Goal: Contribute content: Contribute content

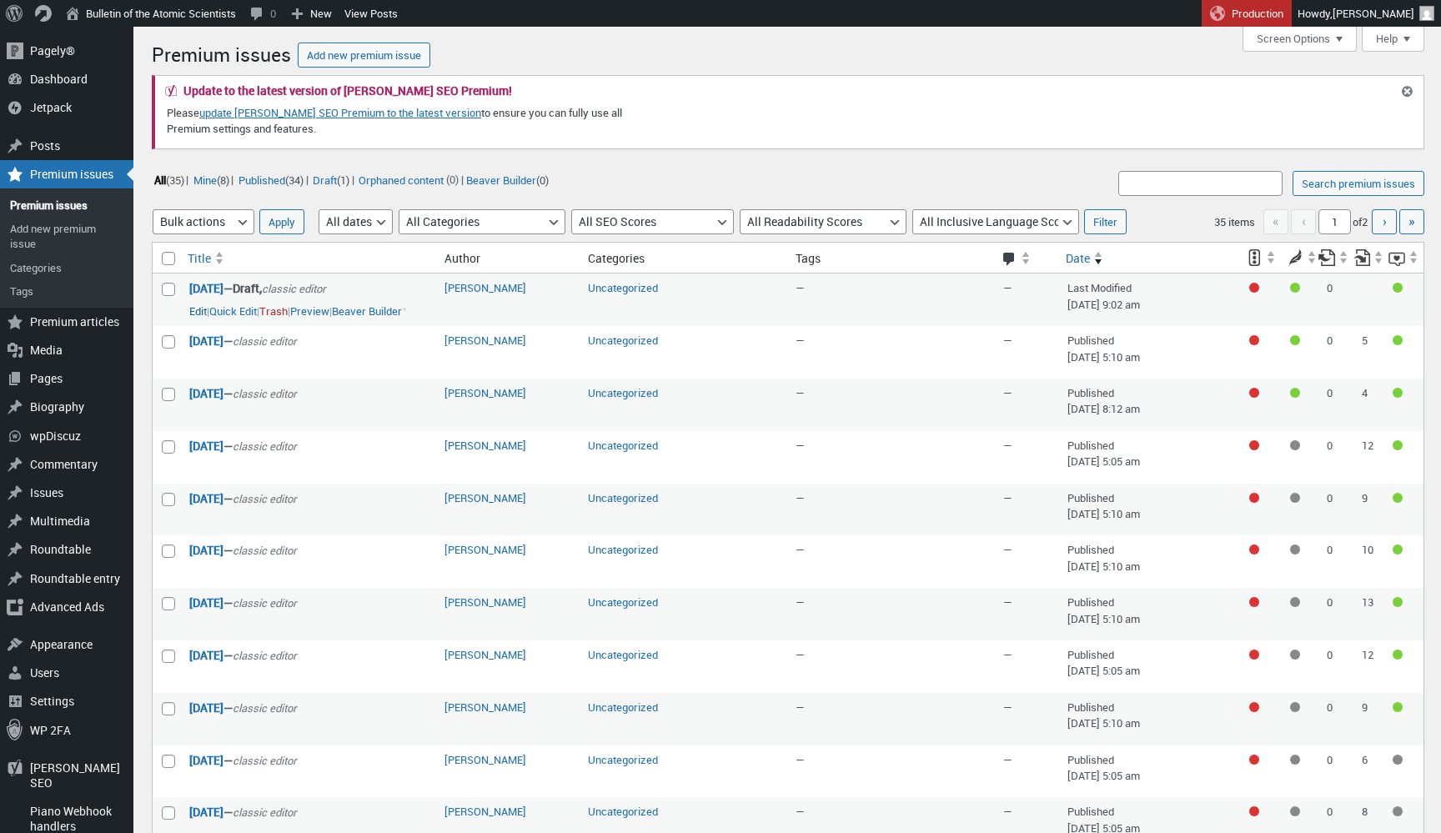
click at [201, 310] on link "Edit" at bounding box center [198, 311] width 18 height 17
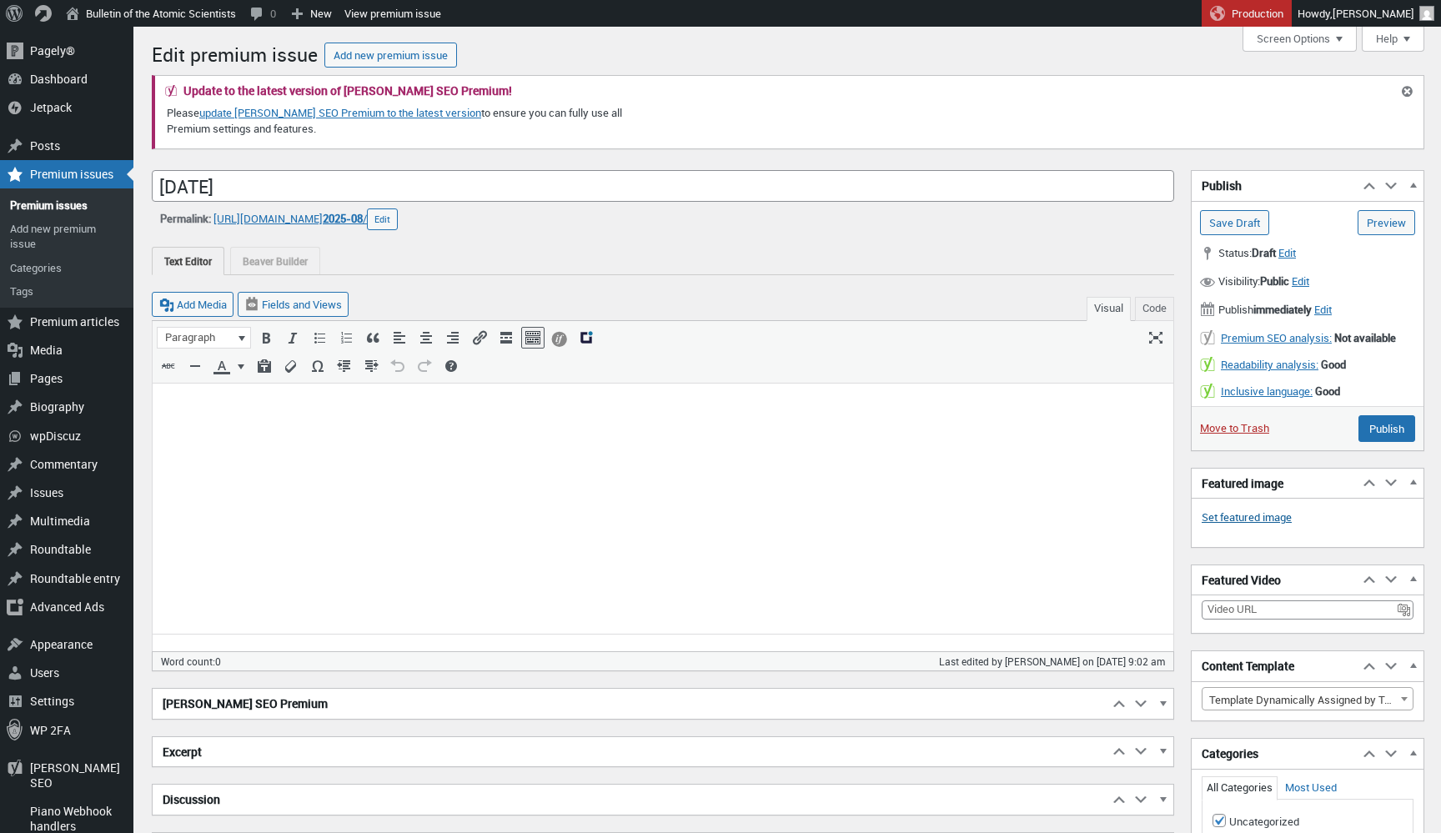
click at [1247, 510] on link "Set featured image" at bounding box center [1246, 517] width 90 height 17
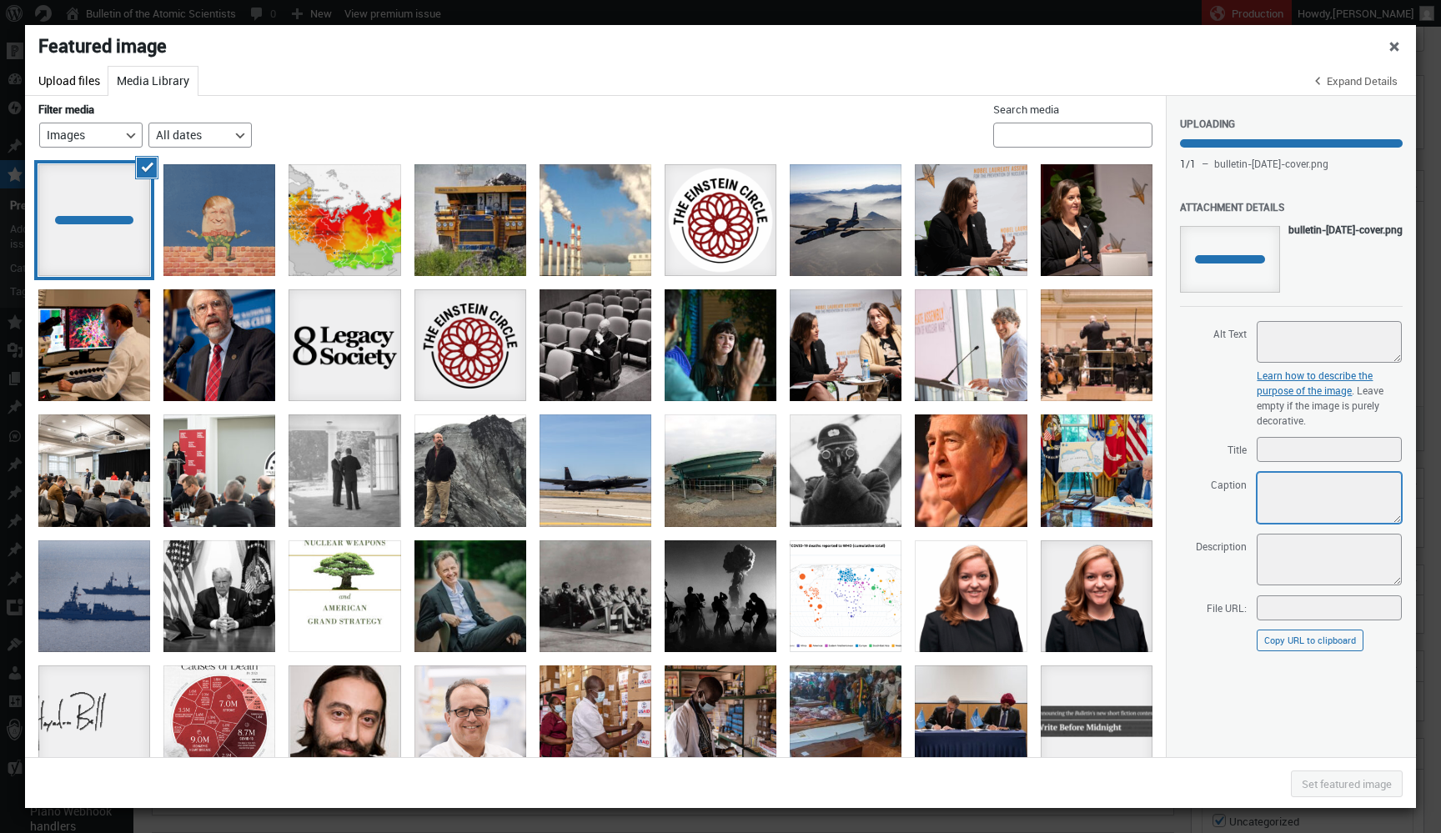
click at [1286, 509] on textarea "Caption" at bounding box center [1328, 498] width 145 height 52
click at [1290, 504] on textarea "Caption" at bounding box center [1328, 498] width 145 height 52
click at [1281, 567] on textarea "Description" at bounding box center [1328, 560] width 145 height 52
click at [1297, 514] on textarea "Caption" at bounding box center [1328, 498] width 145 height 52
click at [313, 218] on div "Russia climate change" at bounding box center [344, 220] width 112 height 112
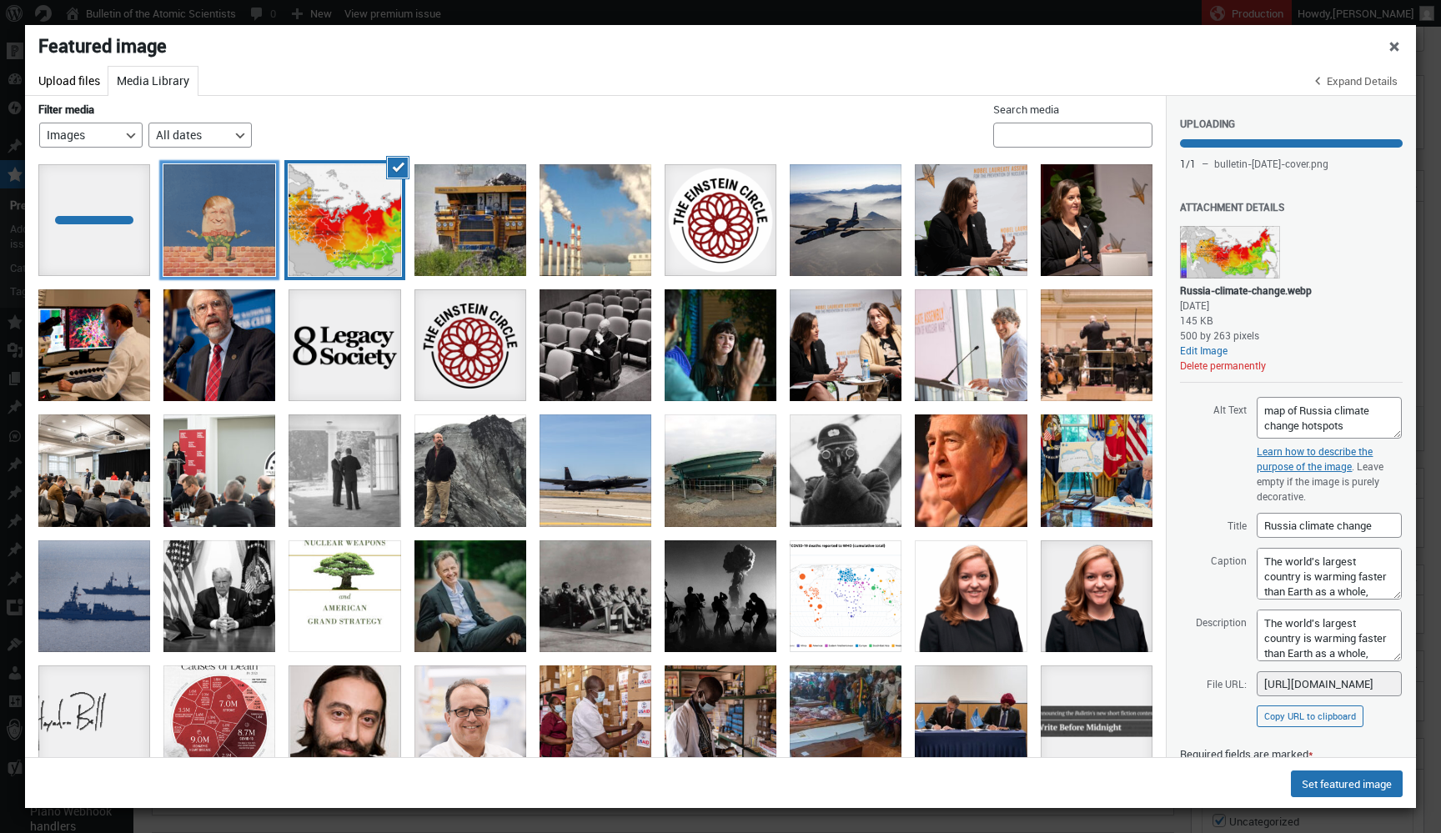
click at [235, 223] on div "L_Humpty Dumpty" at bounding box center [219, 220] width 112 height 112
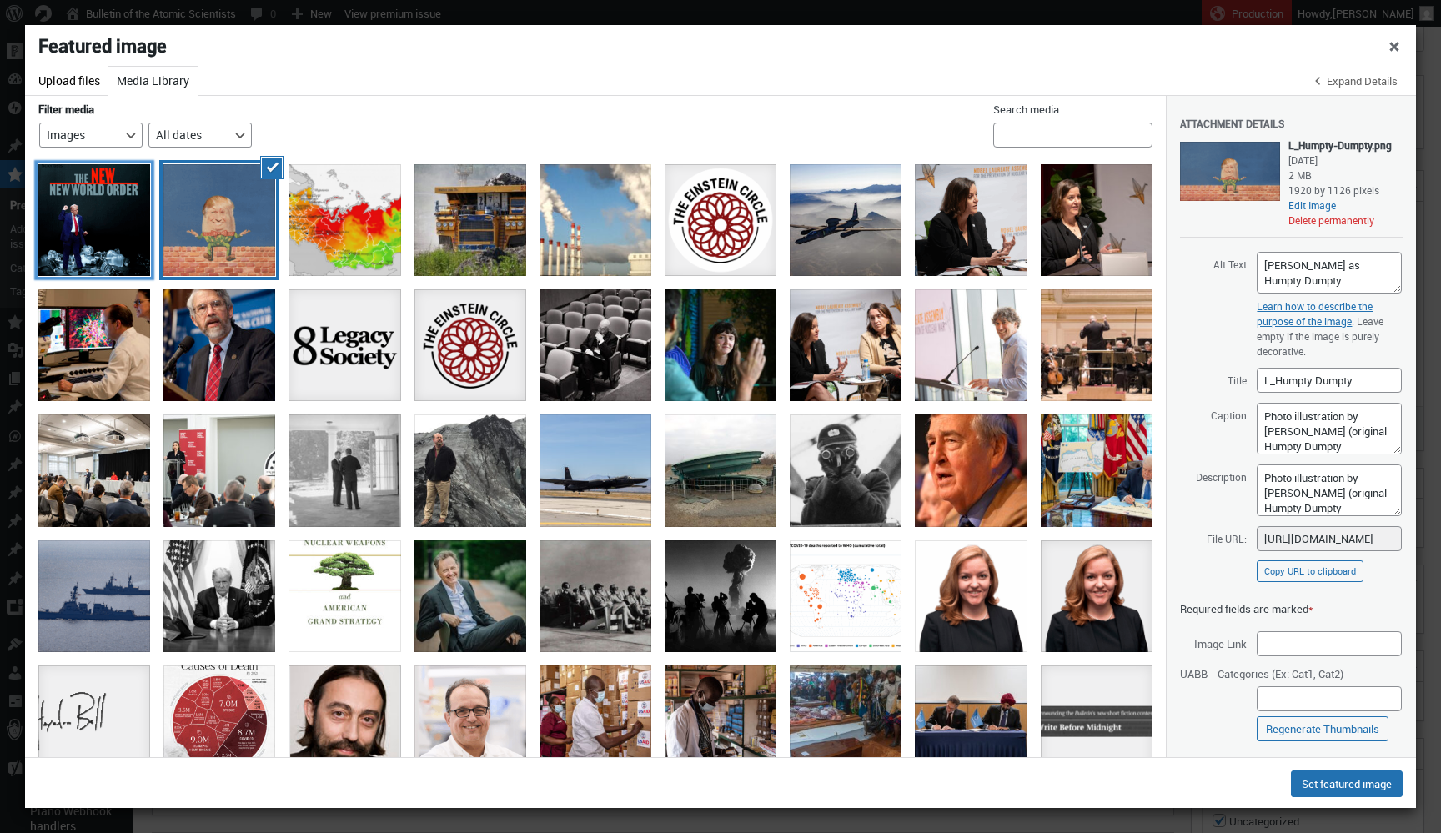
click at [109, 226] on div "bulletin-september2025-cover" at bounding box center [94, 220] width 112 height 112
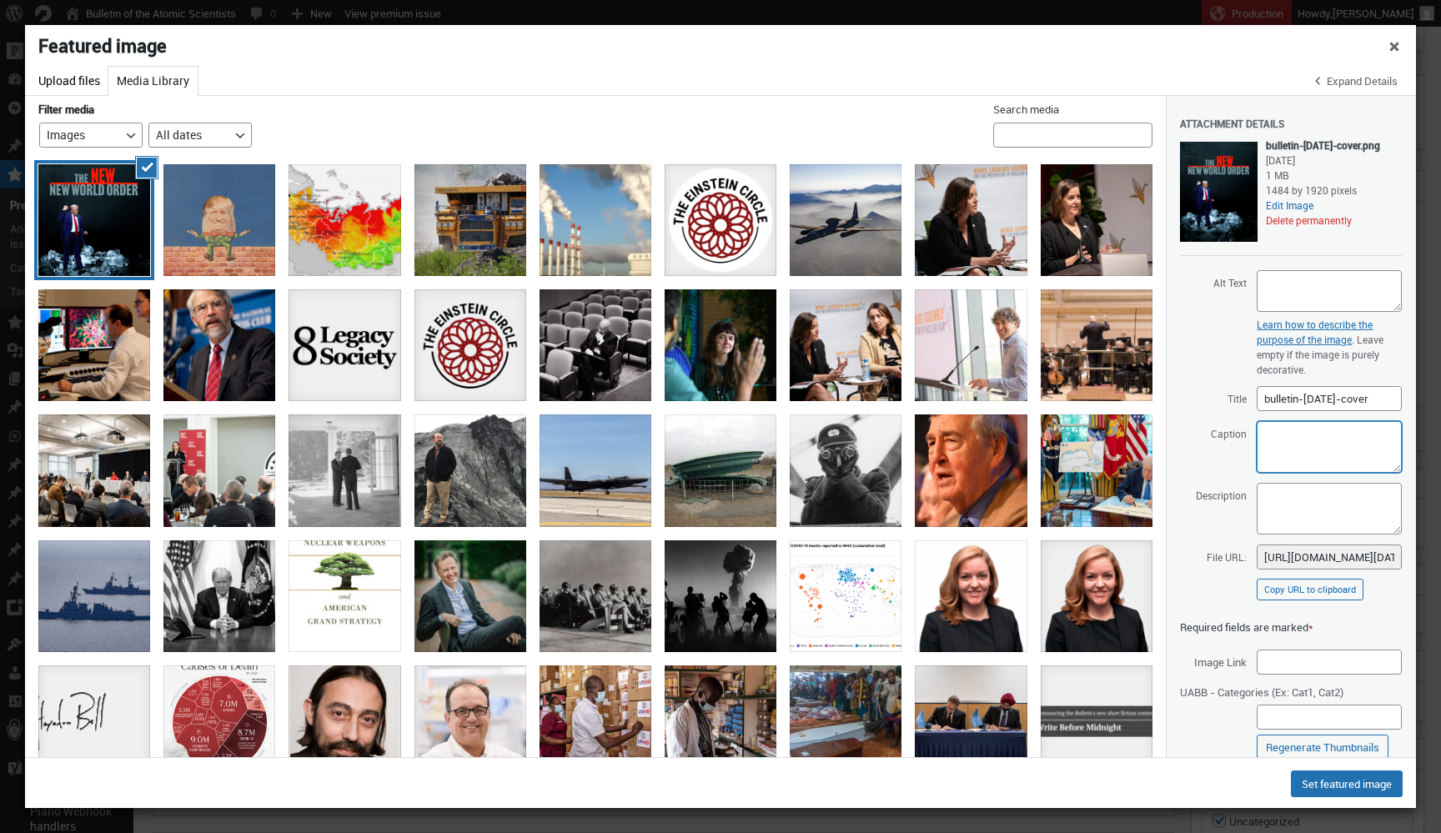
click at [1309, 473] on textarea "Caption" at bounding box center [1328, 447] width 145 height 52
paste textarea "Gage Skidmore"
type textarea "Cover design and photo illustration by Thomas Gaulkin; source images by Gage Sk…"
click at [1308, 534] on textarea "Description" at bounding box center [1328, 509] width 145 height 52
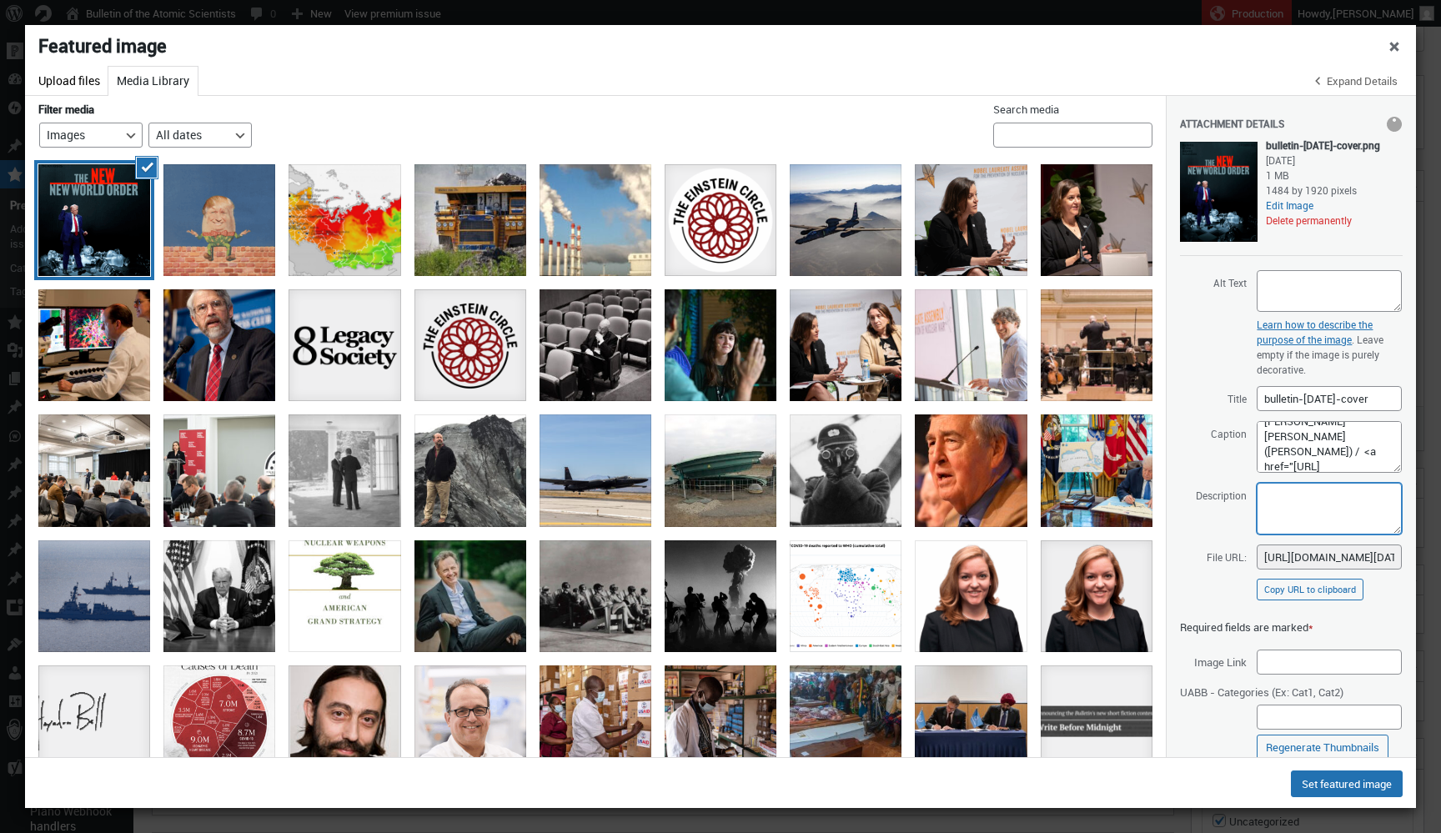
paste textarea "Cover design and photo illustration by Thomas Gaulkin; source images by Gage Sk…"
type textarea "Cover design and photo illustration by Thomas Gaulkin; source images by Gage Sk…"
click at [1341, 785] on button "Set featured image" at bounding box center [1347, 783] width 112 height 27
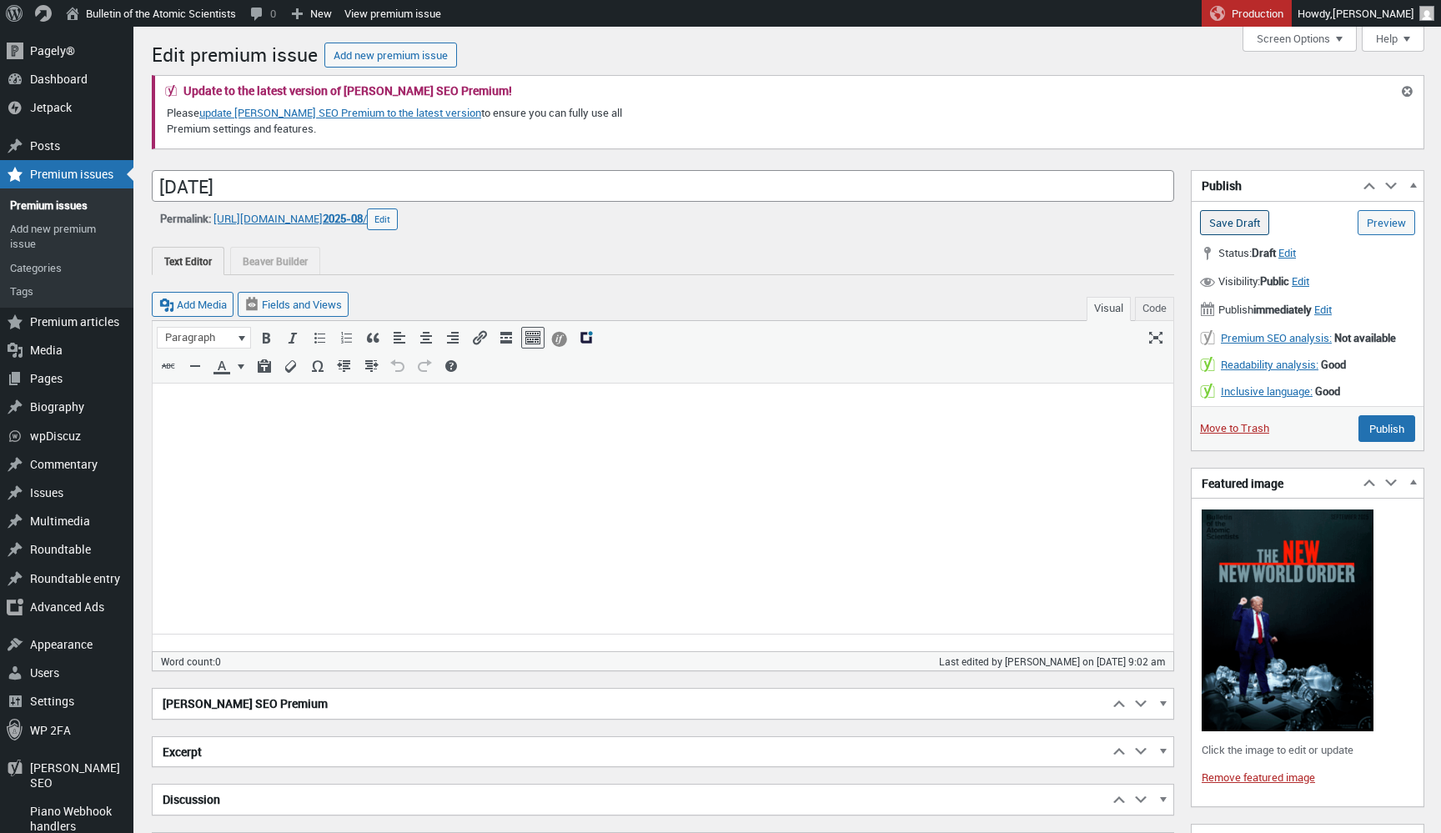
click at [1243, 218] on input "Save Draft" at bounding box center [1234, 222] width 69 height 25
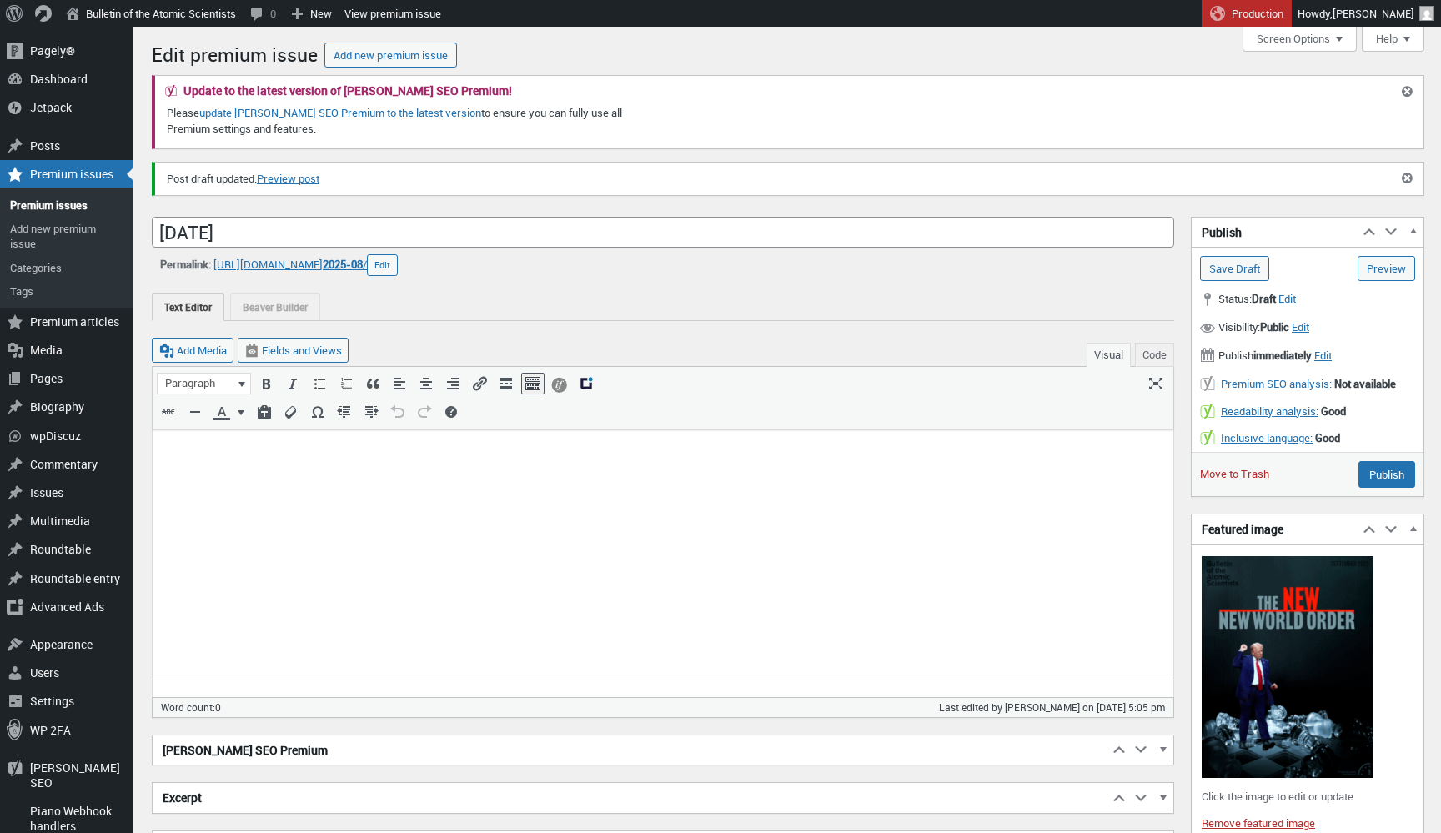
scroll to position [12, 0]
click at [303, 181] on link "Preview post" at bounding box center [288, 179] width 63 height 17
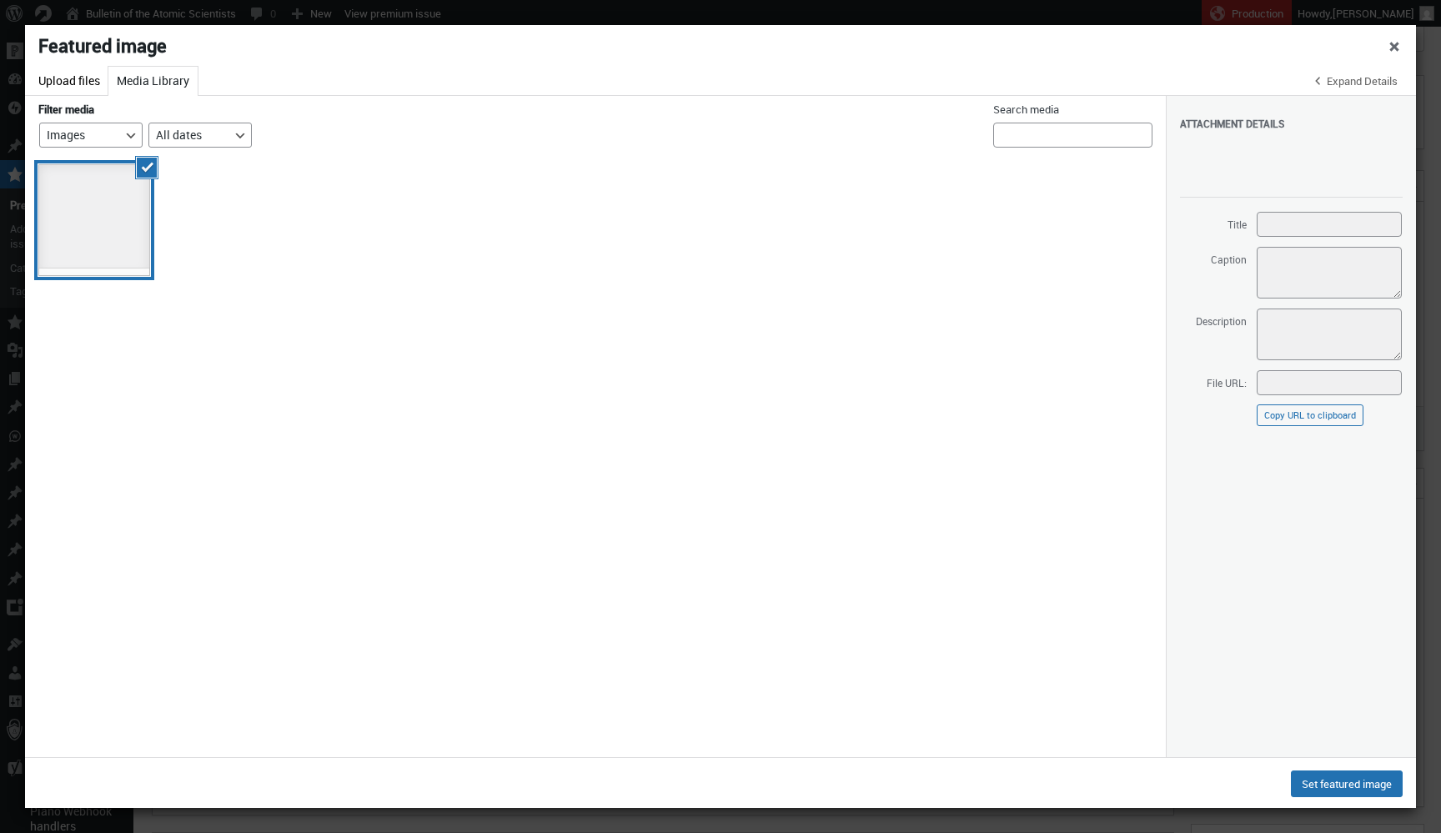
scroll to position [12, 0]
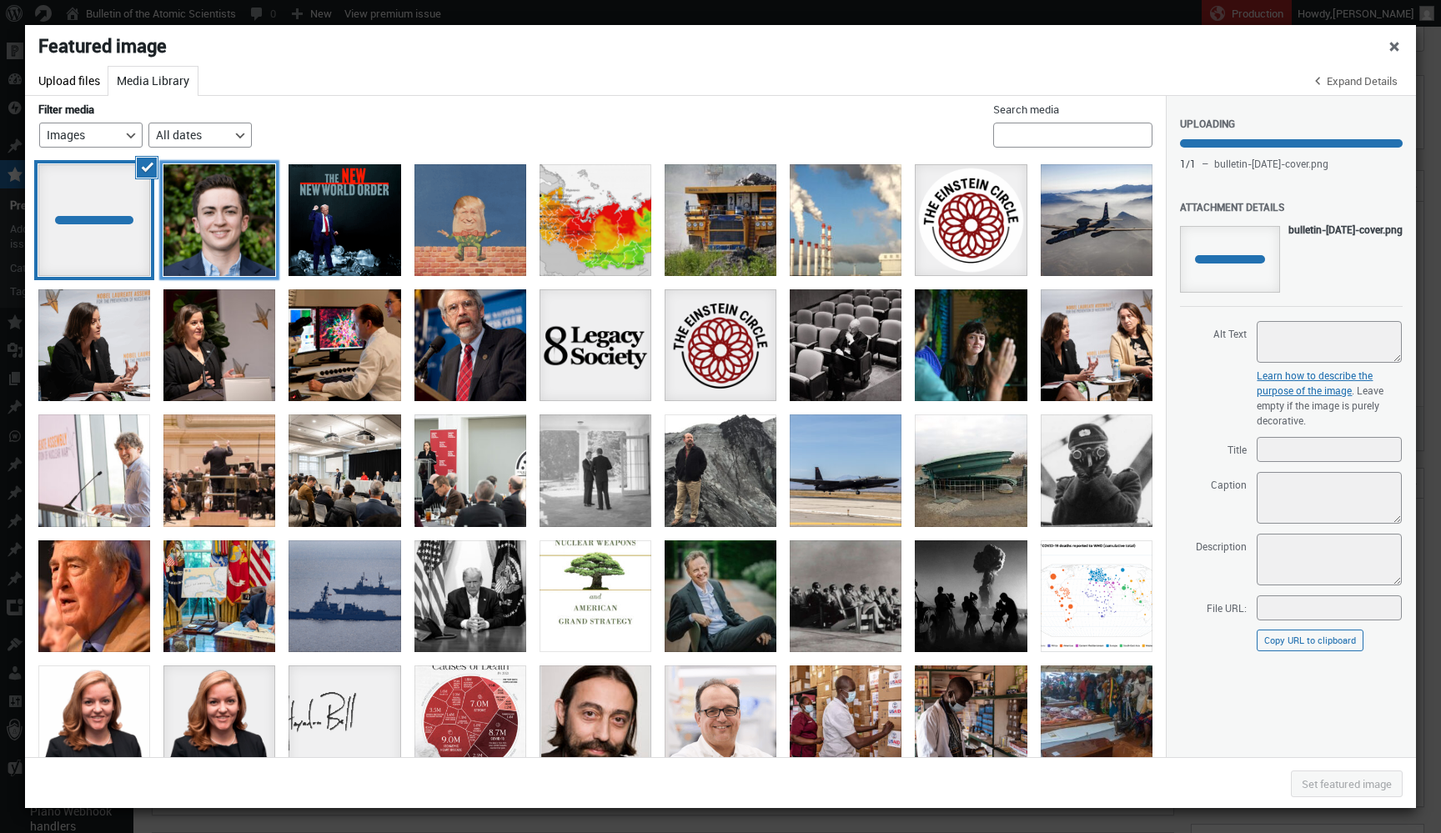
click at [206, 222] on div "Avery Restrepo Staff Photo" at bounding box center [219, 220] width 112 height 112
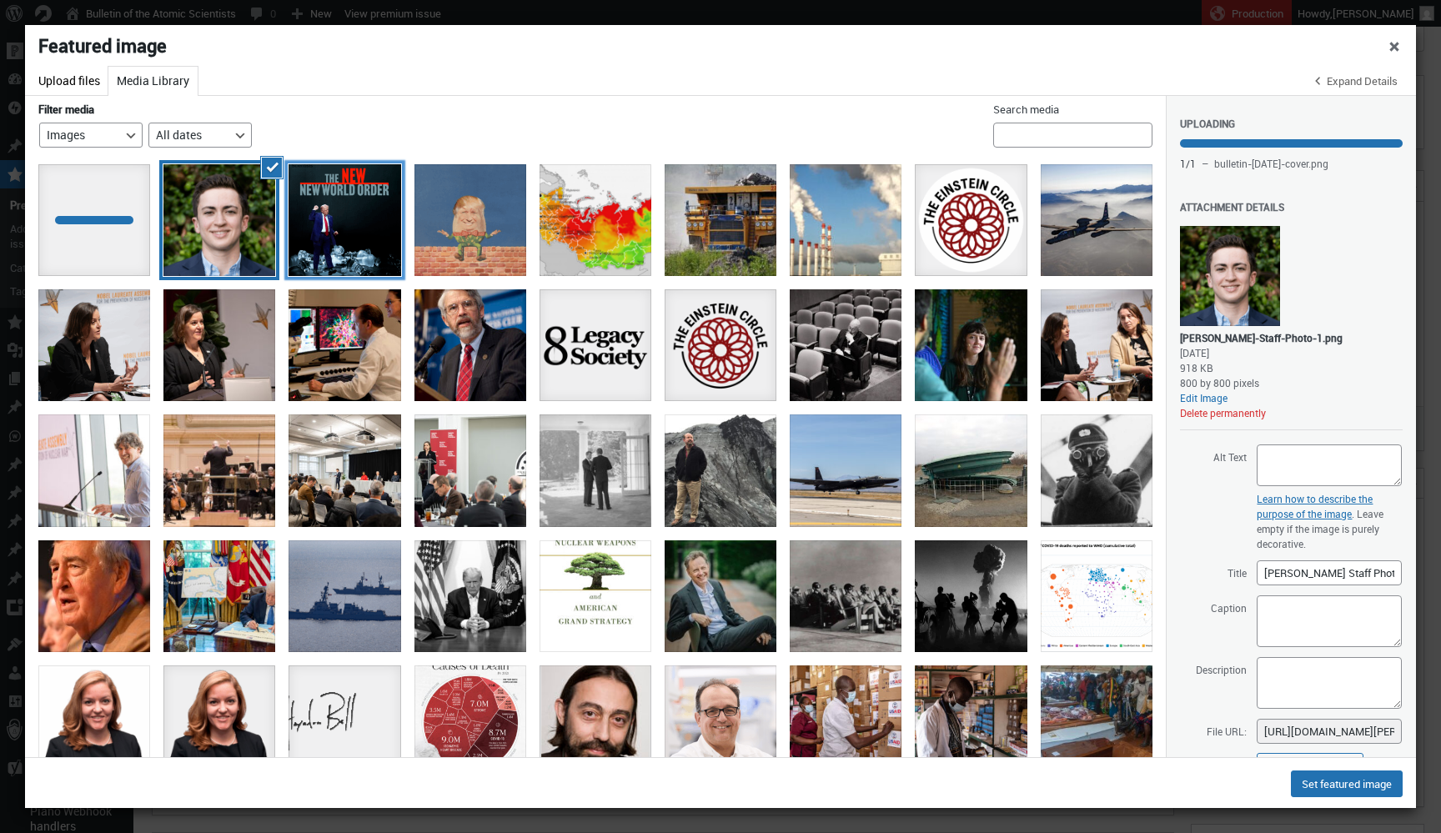
click at [342, 242] on div at bounding box center [344, 220] width 112 height 112
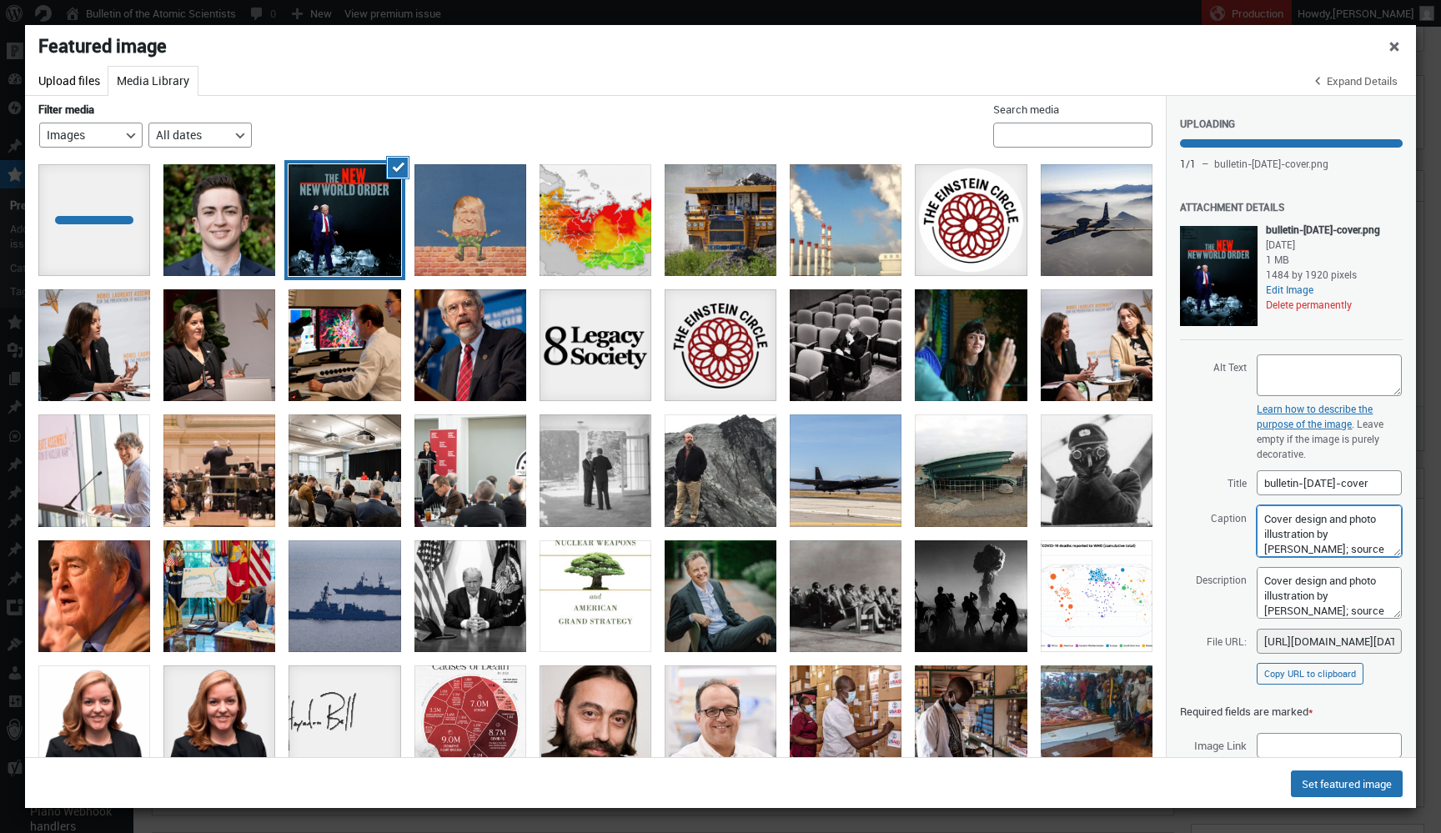
click at [1312, 557] on textarea "Cover design and photo illustration by Thomas Gaulkin; source images by Gage Sk…" at bounding box center [1328, 531] width 145 height 52
click at [228, 219] on div "Avery Restrepo Staff Photo" at bounding box center [219, 220] width 112 height 112
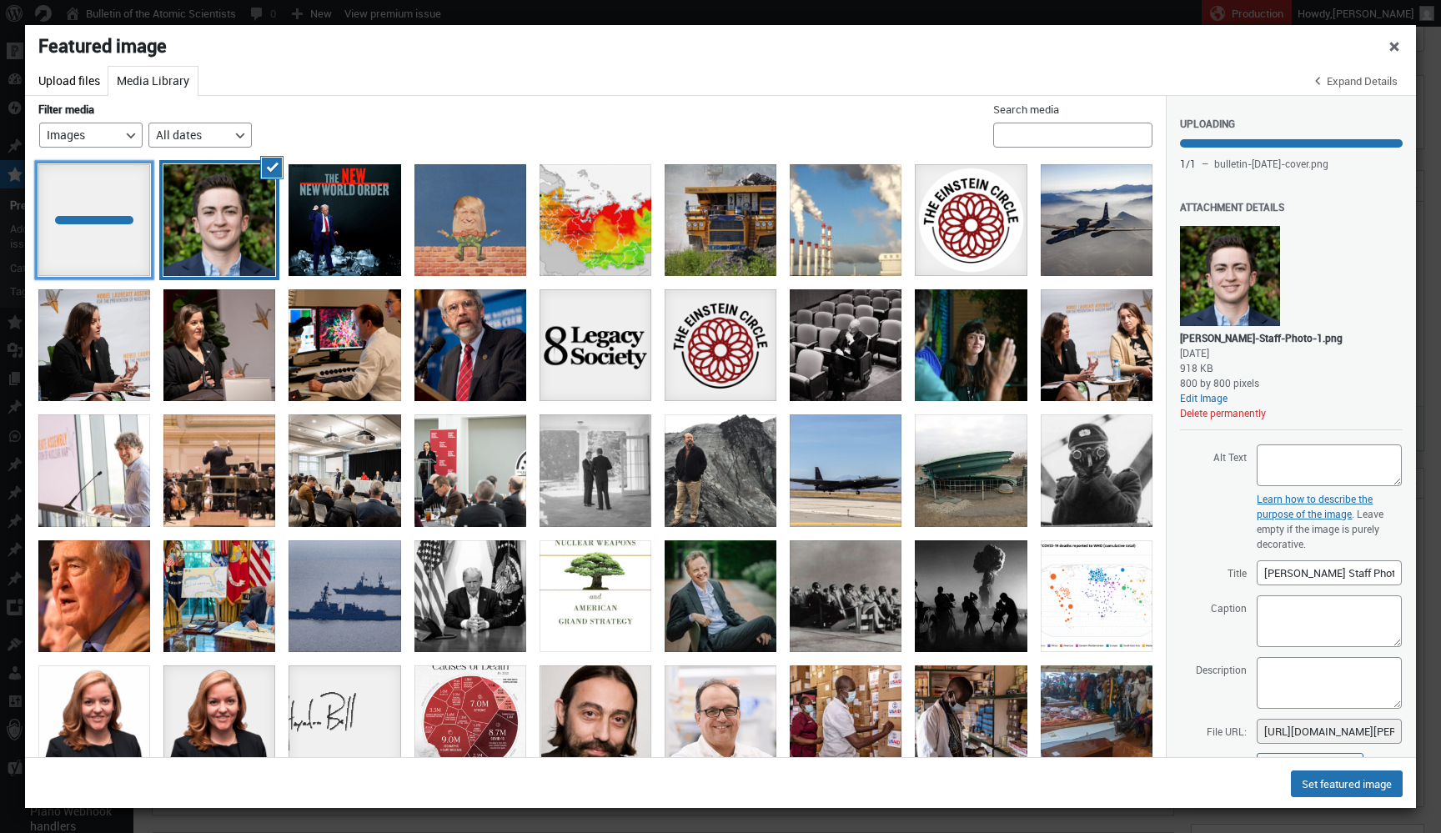
click at [126, 227] on div at bounding box center [94, 220] width 112 height 112
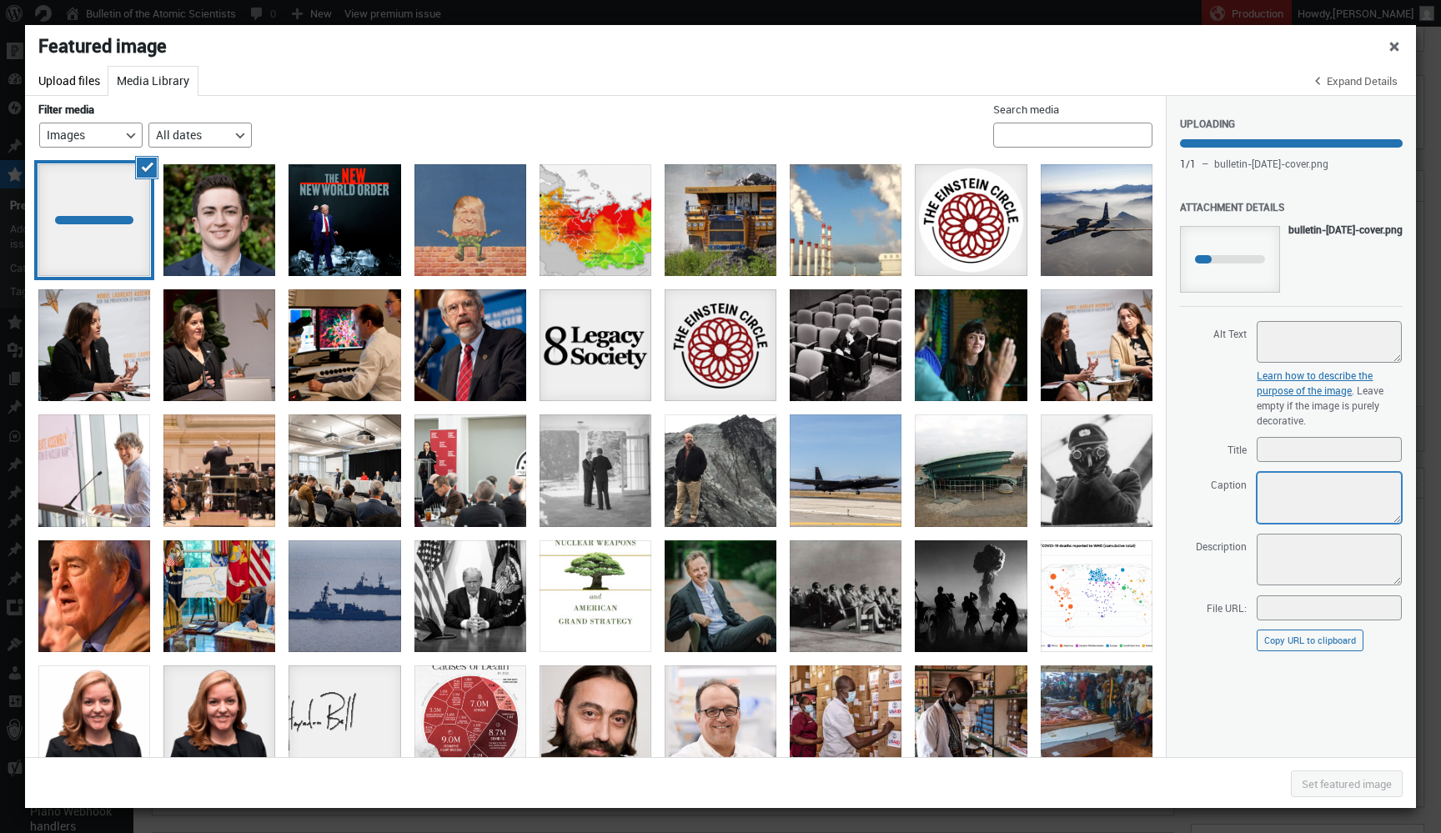
click at [1300, 499] on textarea "Caption" at bounding box center [1328, 498] width 145 height 52
click at [380, 221] on div at bounding box center [344, 220] width 112 height 112
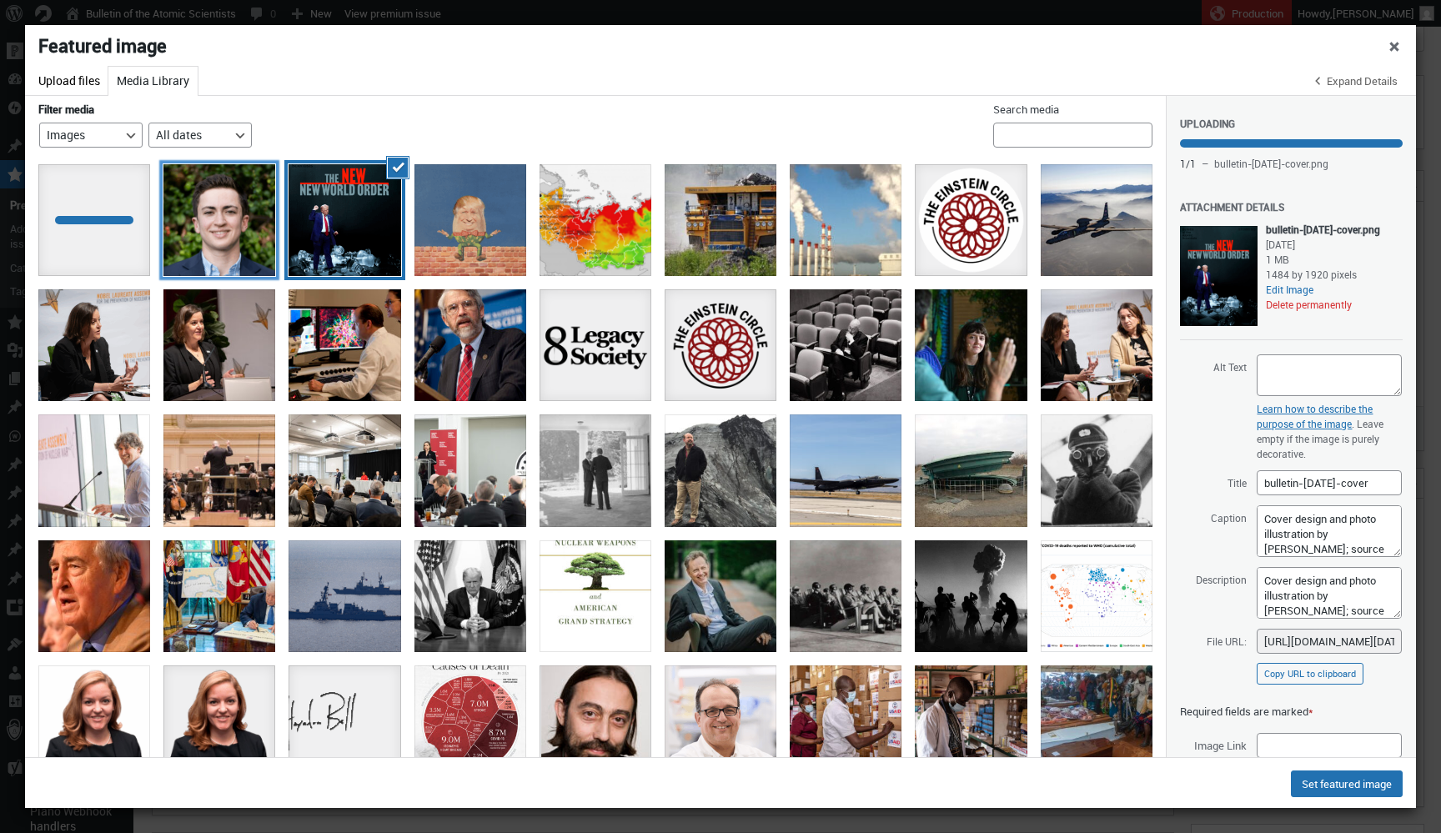
click at [274, 212] on div "Avery Restrepo Staff Photo" at bounding box center [219, 220] width 112 height 112
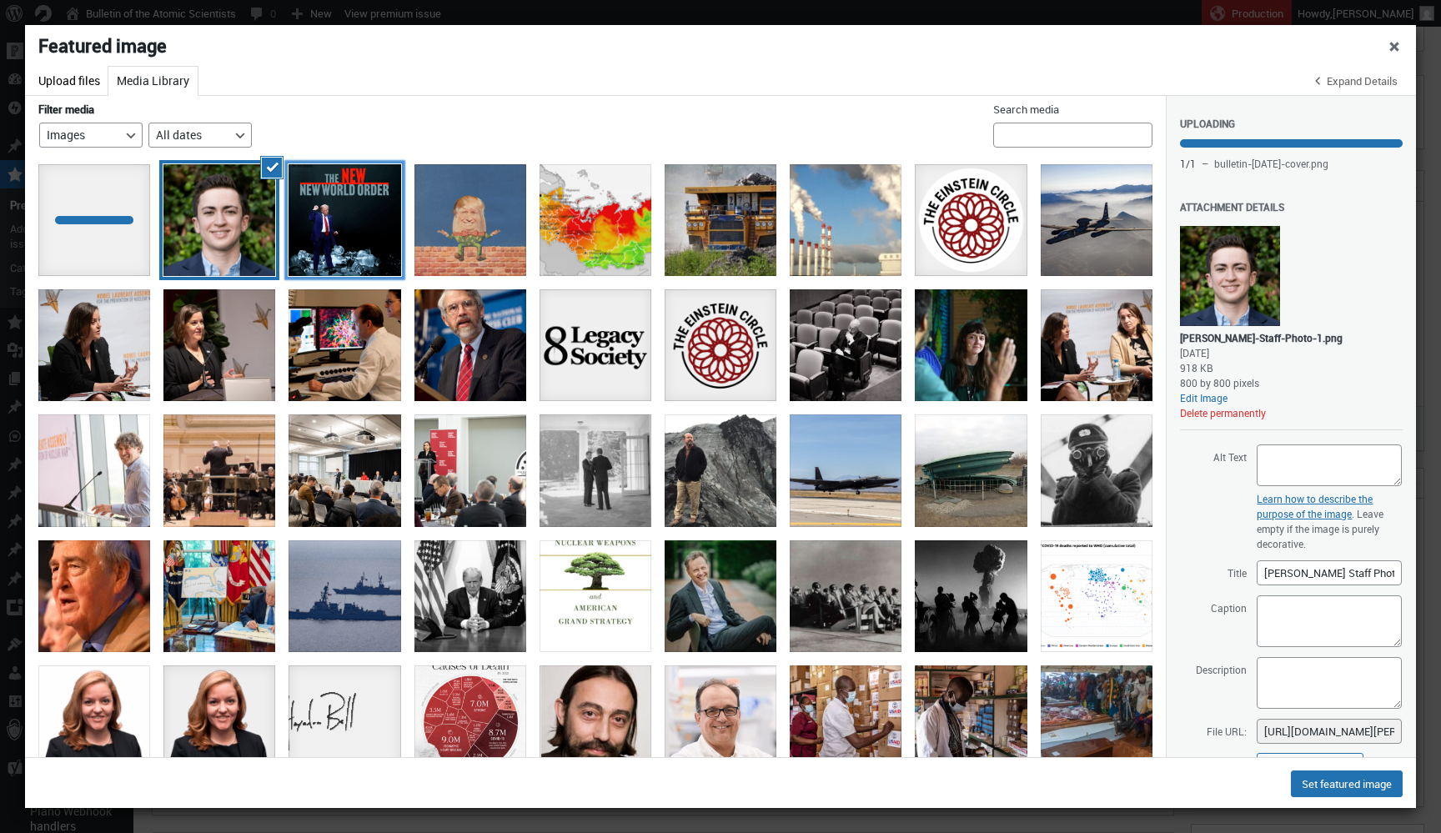
click at [348, 212] on div at bounding box center [344, 220] width 112 height 112
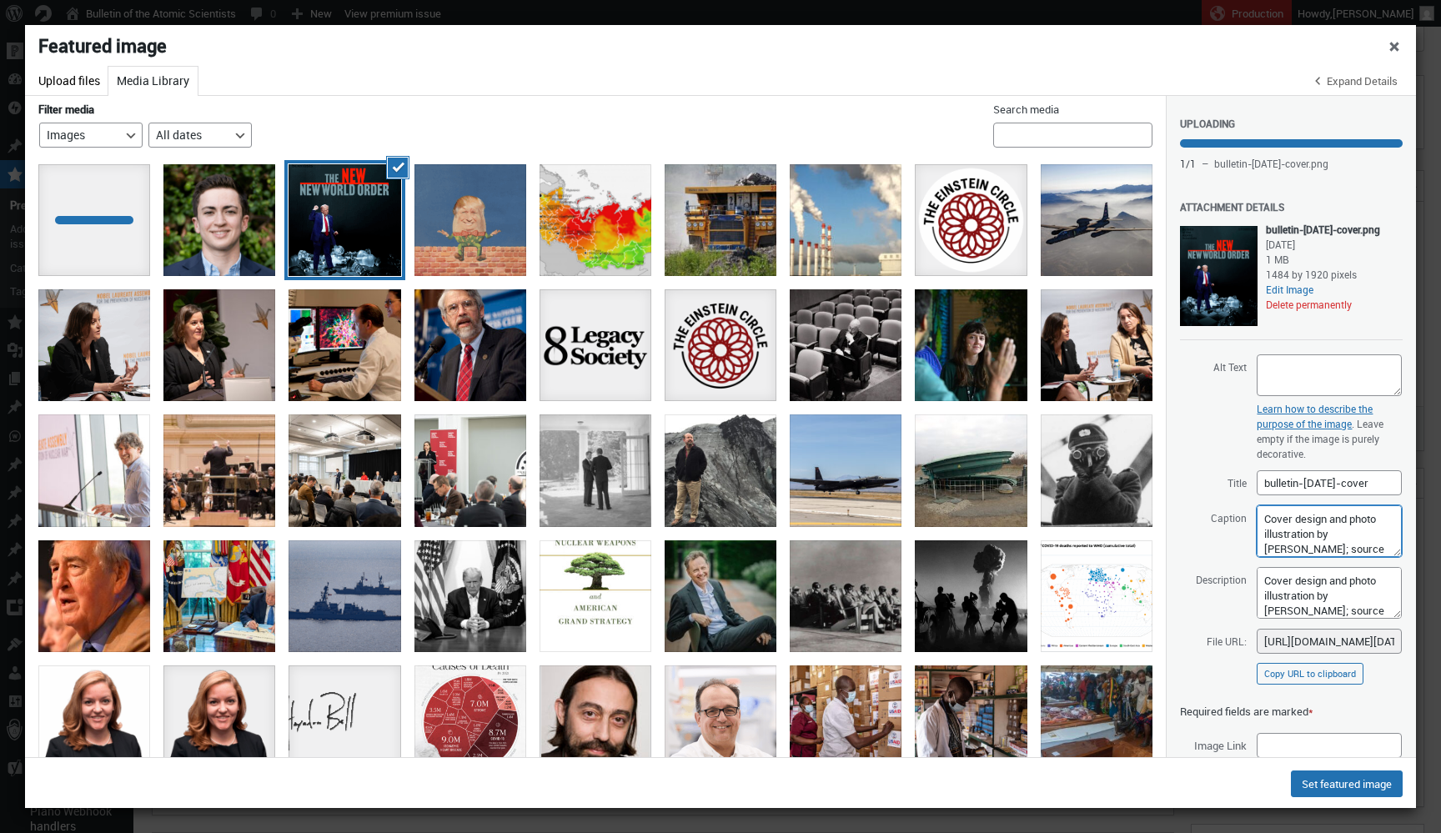
click at [1325, 557] on textarea "Cover design and photo illustration by Thomas Gaulkin; source images by Gage Sk…" at bounding box center [1328, 531] width 145 height 52
click at [256, 247] on div "Avery Restrepo Staff Photo" at bounding box center [219, 220] width 112 height 112
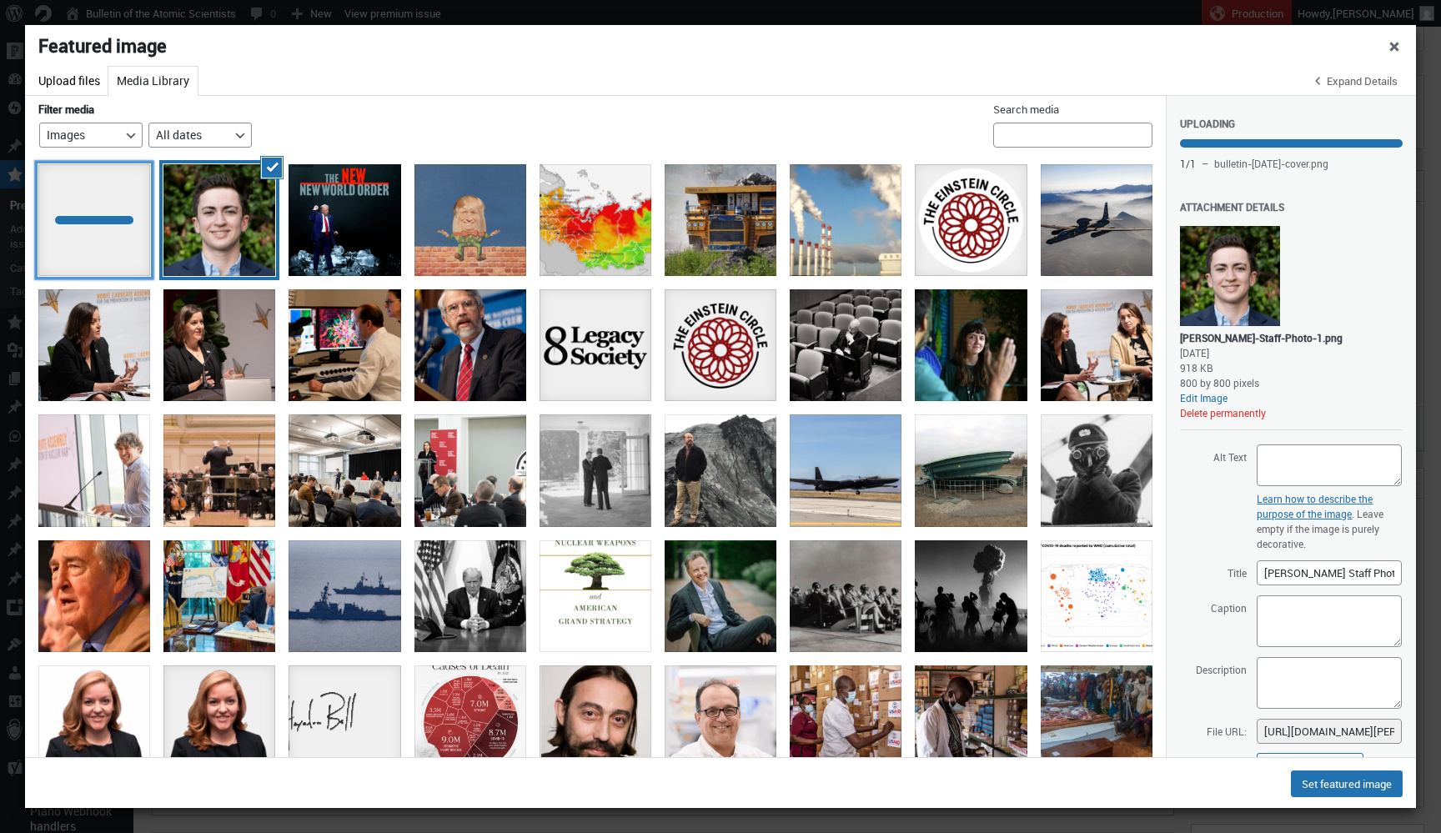
click at [110, 246] on div at bounding box center [94, 220] width 112 height 112
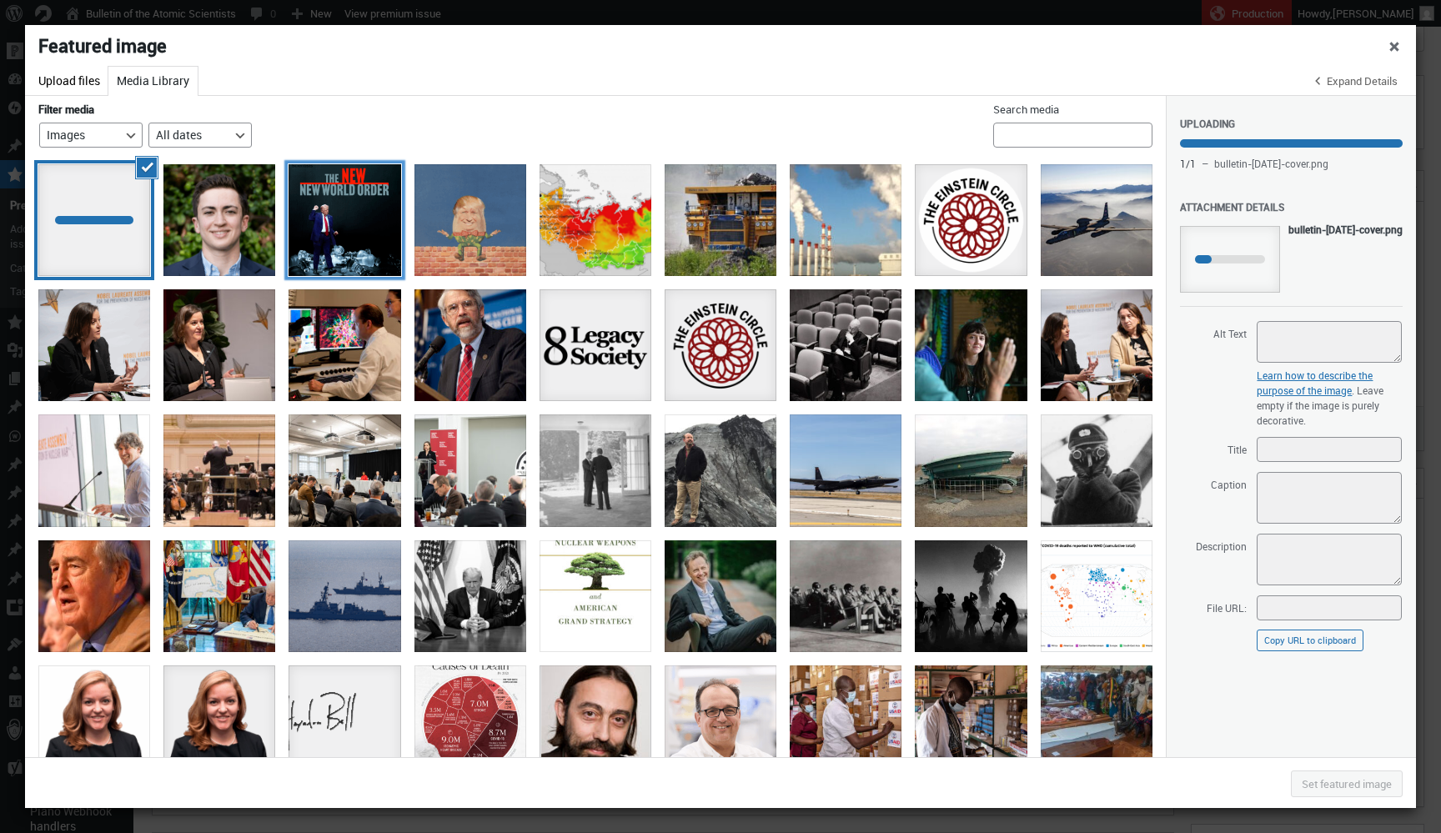
click at [339, 246] on div at bounding box center [344, 220] width 112 height 112
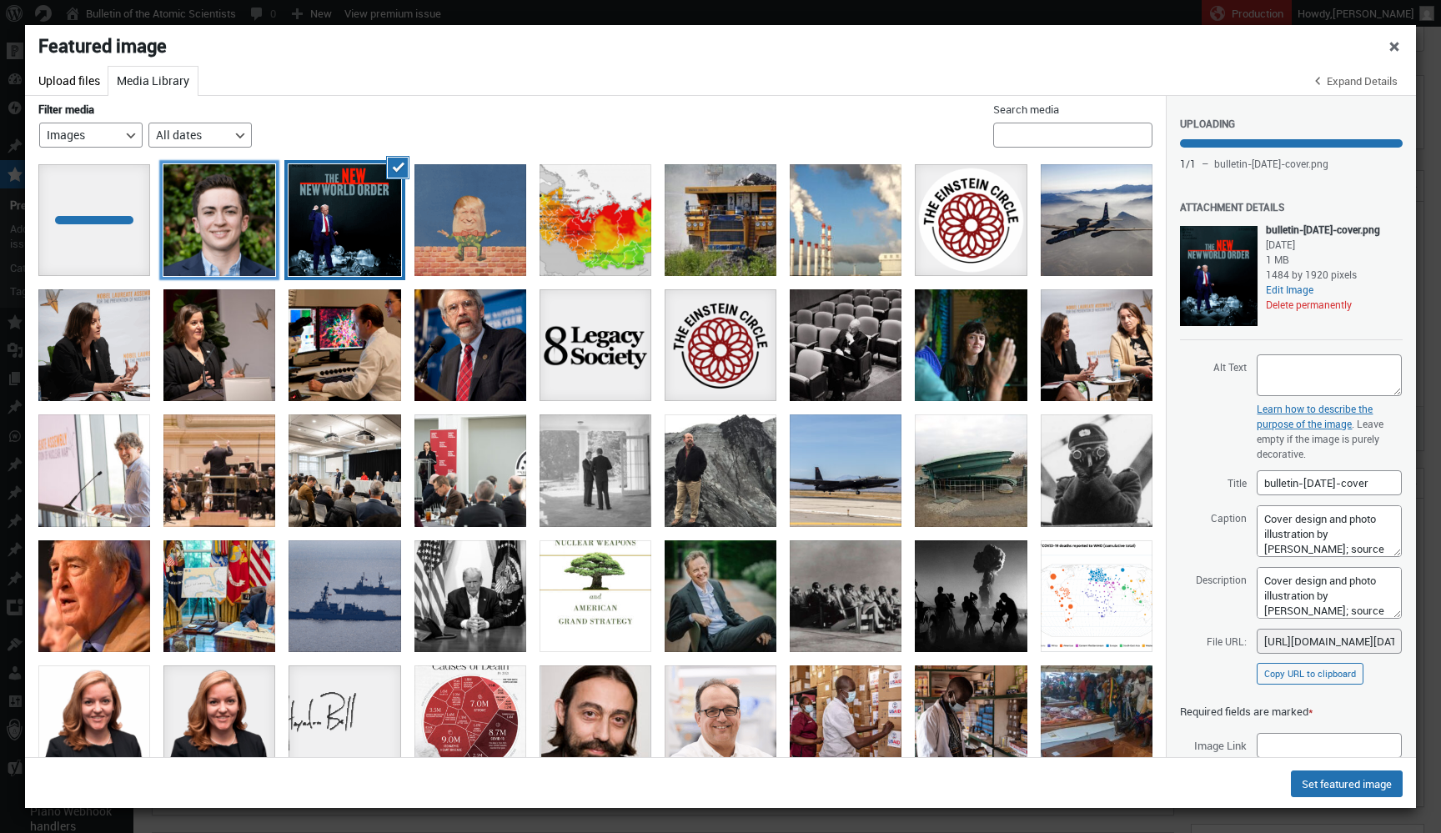
click at [230, 233] on div "Avery Restrepo Staff Photo" at bounding box center [219, 220] width 112 height 112
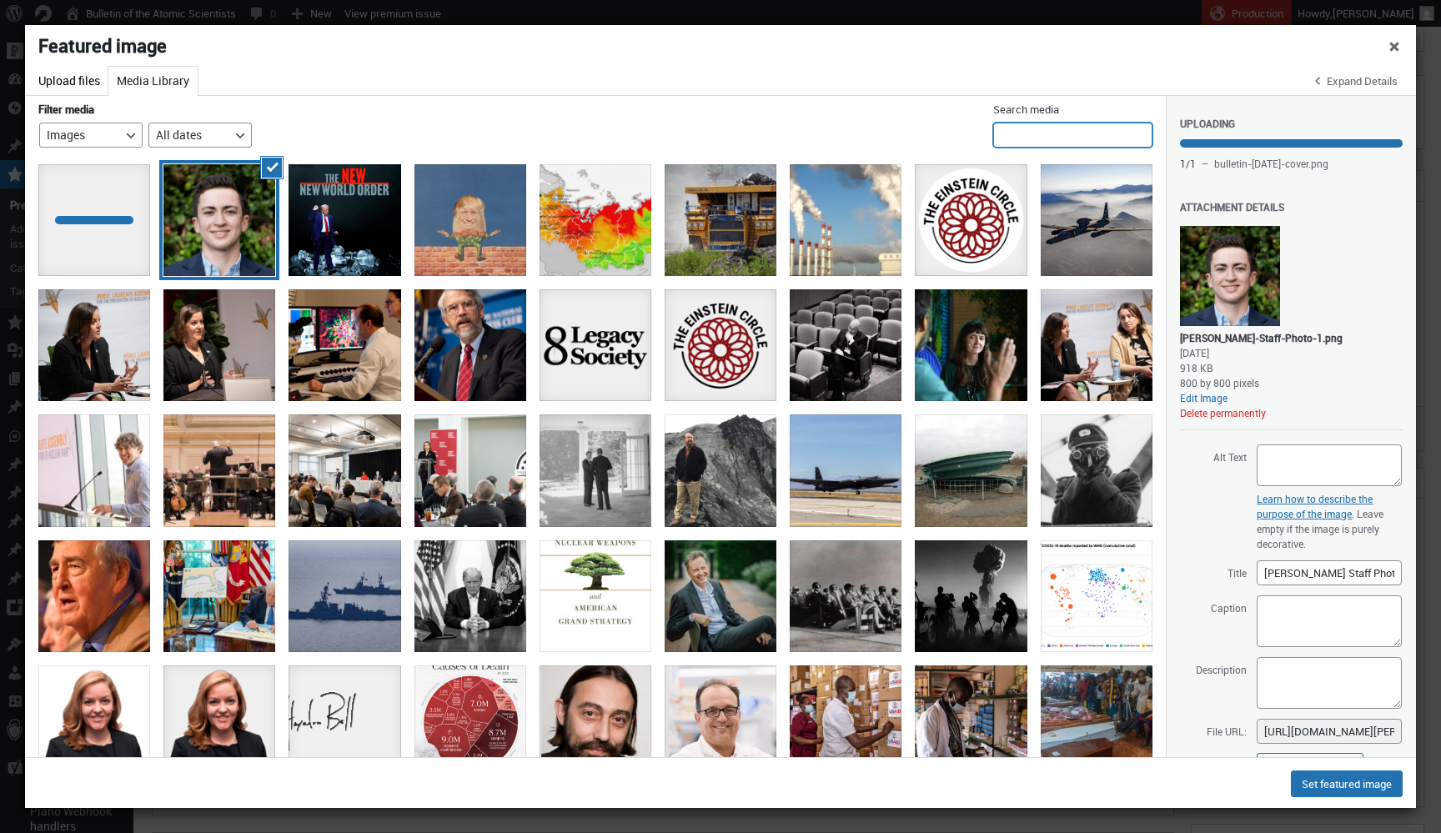
click at [1088, 134] on input "Search media" at bounding box center [1072, 135] width 159 height 25
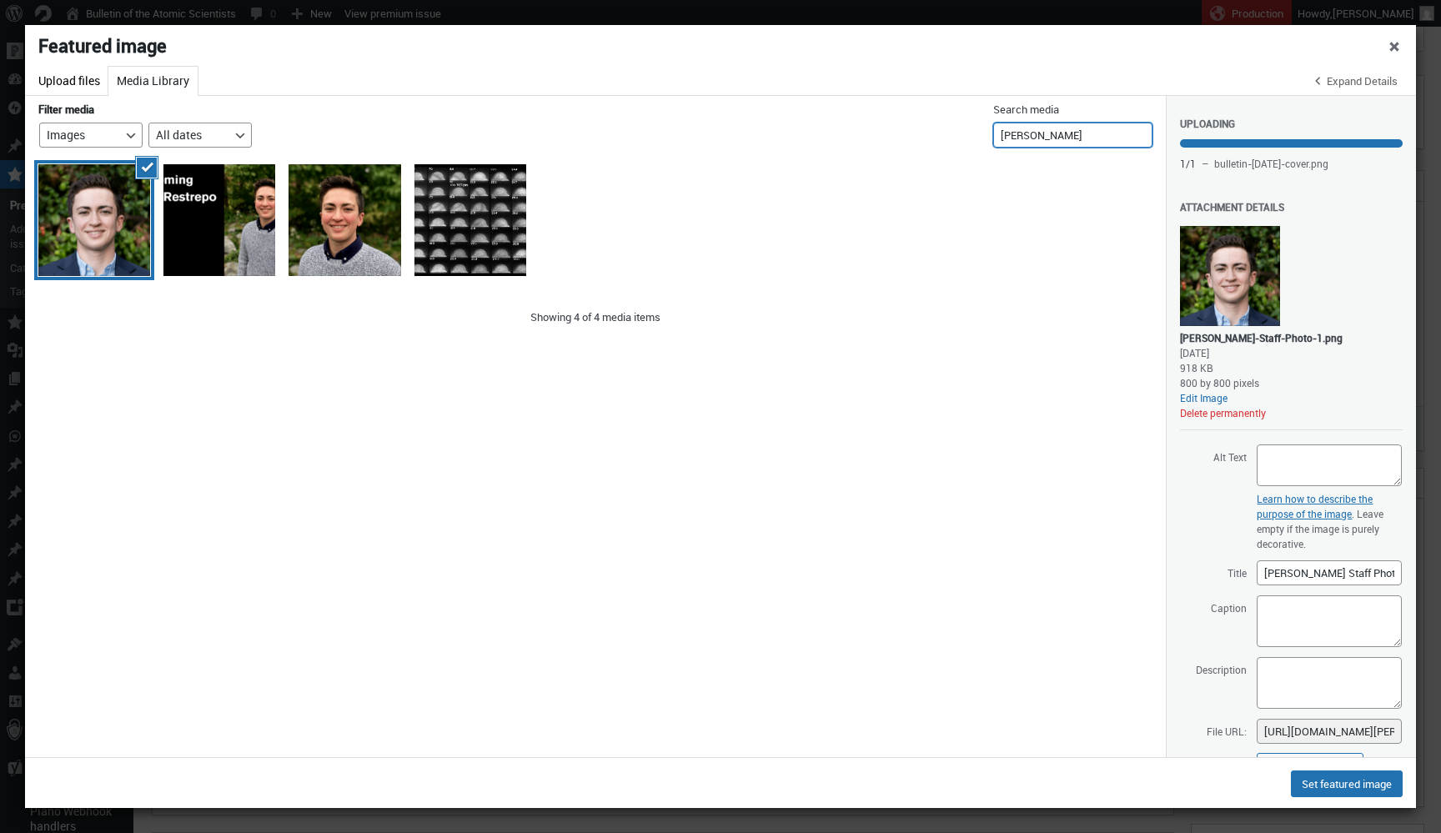
type input "Avery"
drag, startPoint x: 1088, startPoint y: 134, endPoint x: 1136, endPoint y: 138, distance: 47.6
click at [1136, 138] on input "Avery" at bounding box center [1072, 135] width 159 height 25
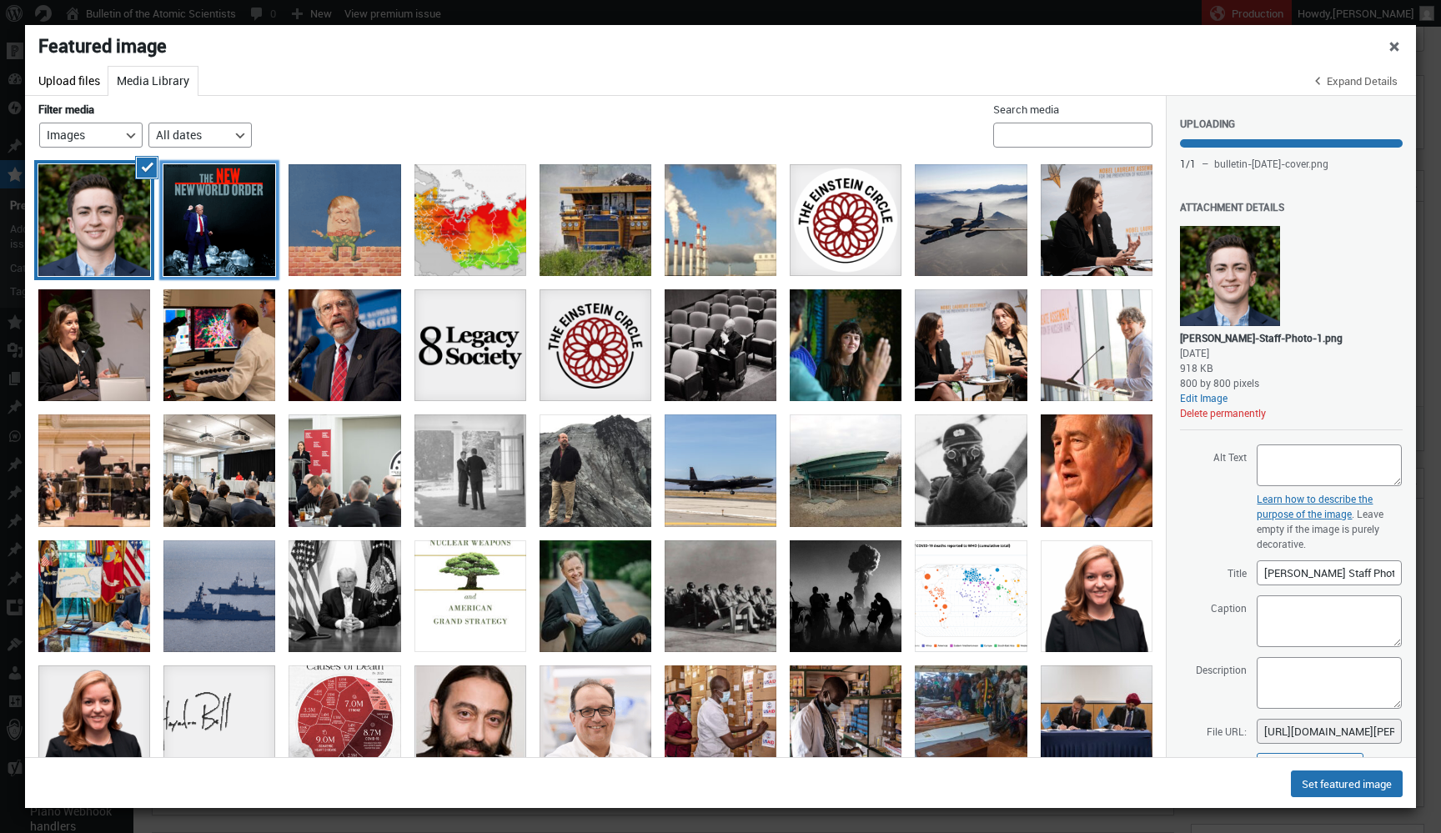
click at [228, 231] on div "bulletin-september2025-cover" at bounding box center [219, 220] width 112 height 112
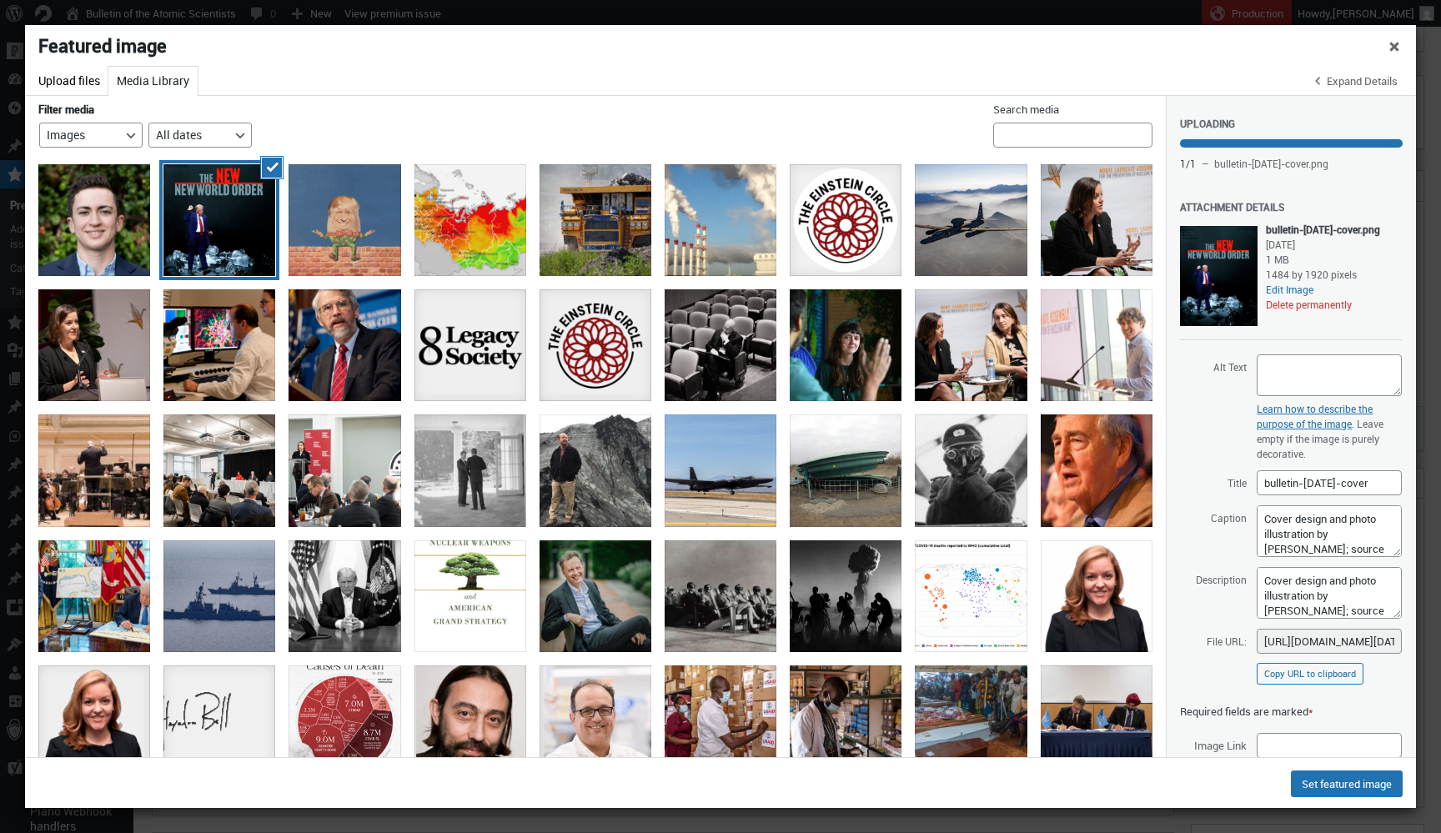
click at [1103, 148] on div "Search media" at bounding box center [1072, 126] width 159 height 60
click at [1098, 133] on input "Search media" at bounding box center [1072, 135] width 159 height 25
click at [514, 285] on li "Deselect" at bounding box center [470, 345] width 125 height 125
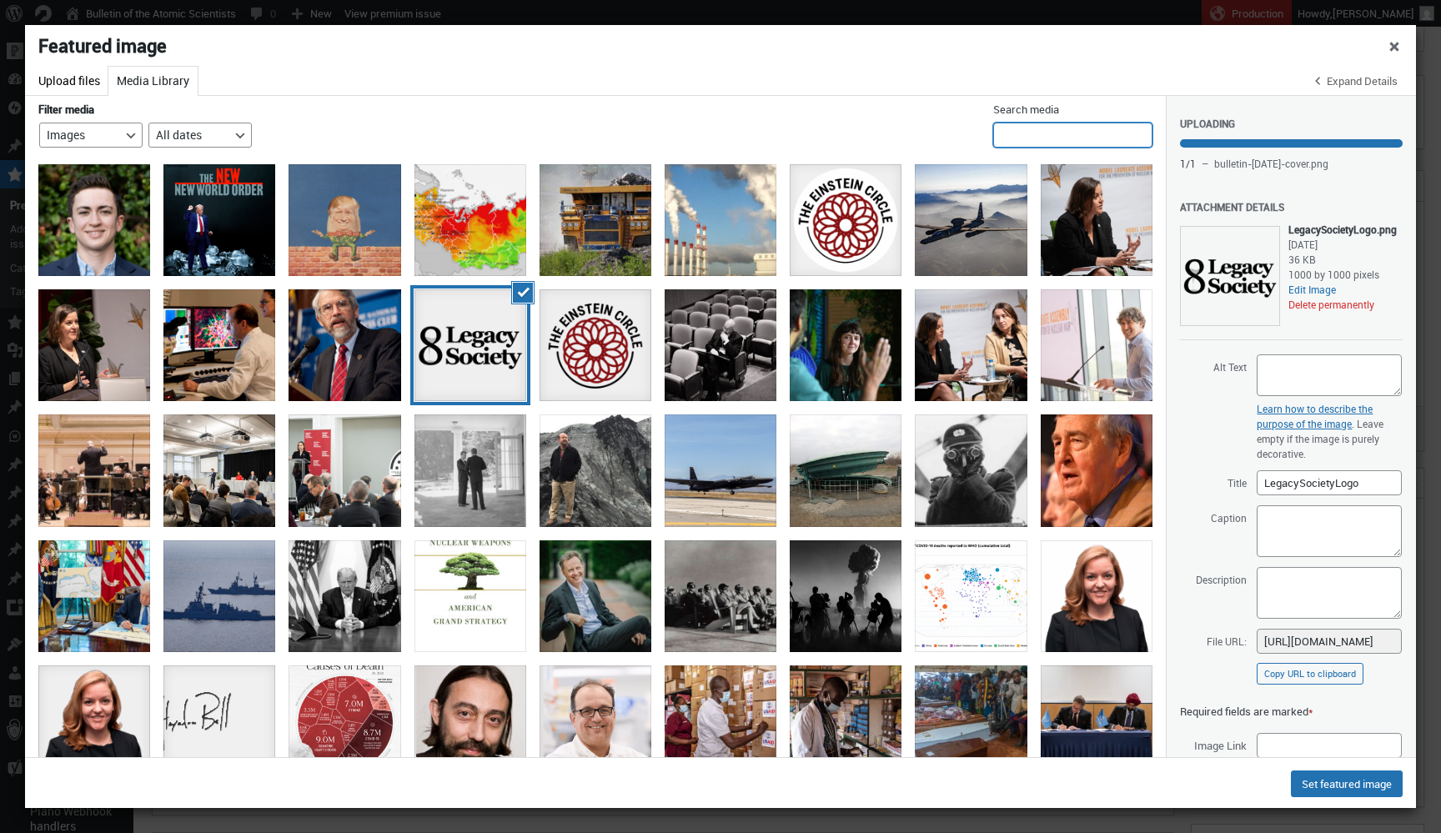
click at [1025, 138] on input "Search media" at bounding box center [1072, 135] width 159 height 25
click at [1311, 80] on icon at bounding box center [1318, 81] width 17 height 17
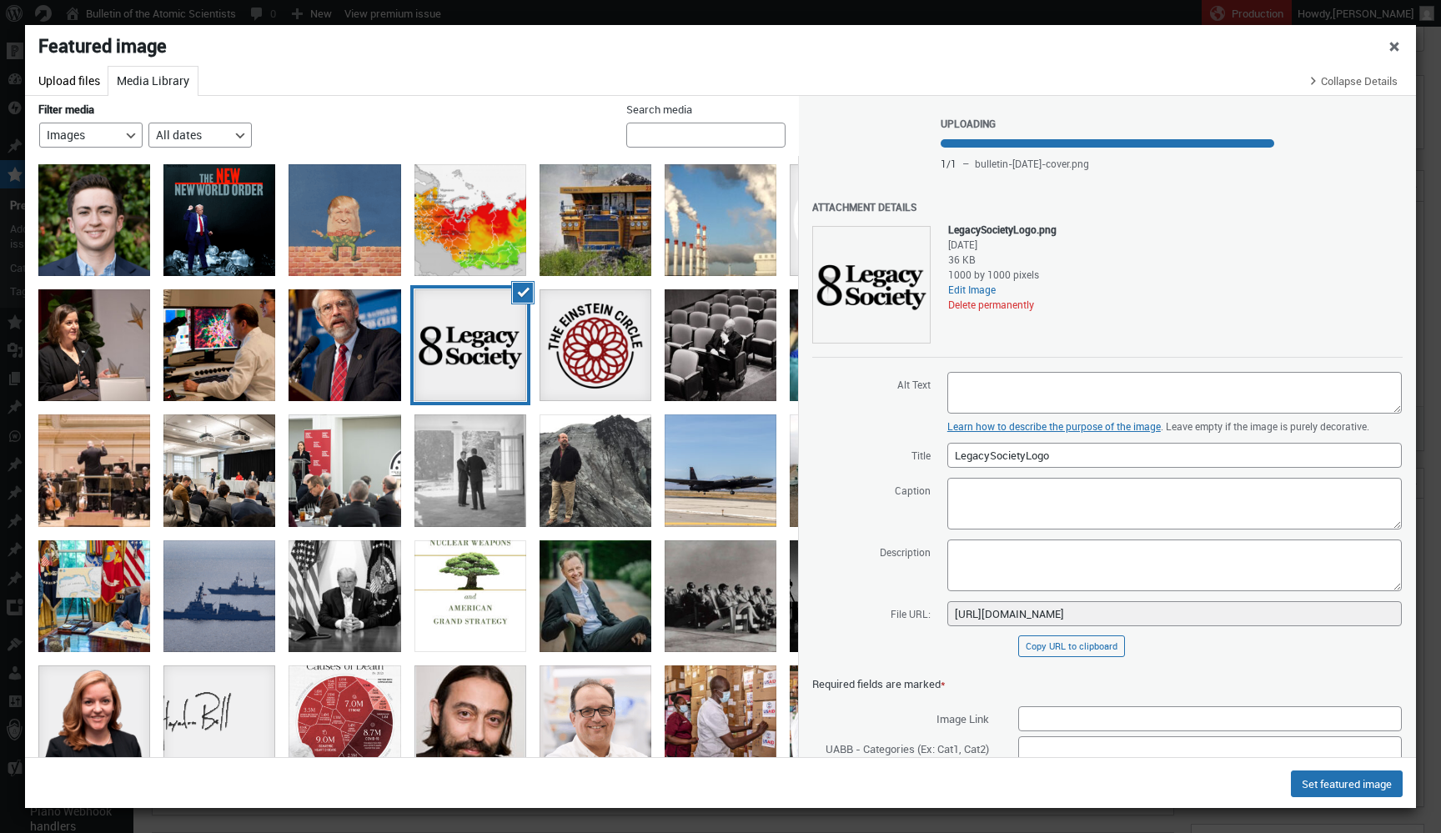
click at [70, 62] on h1 "Featured image" at bounding box center [720, 46] width 1391 height 42
click at [70, 92] on button "Upload files" at bounding box center [69, 81] width 78 height 29
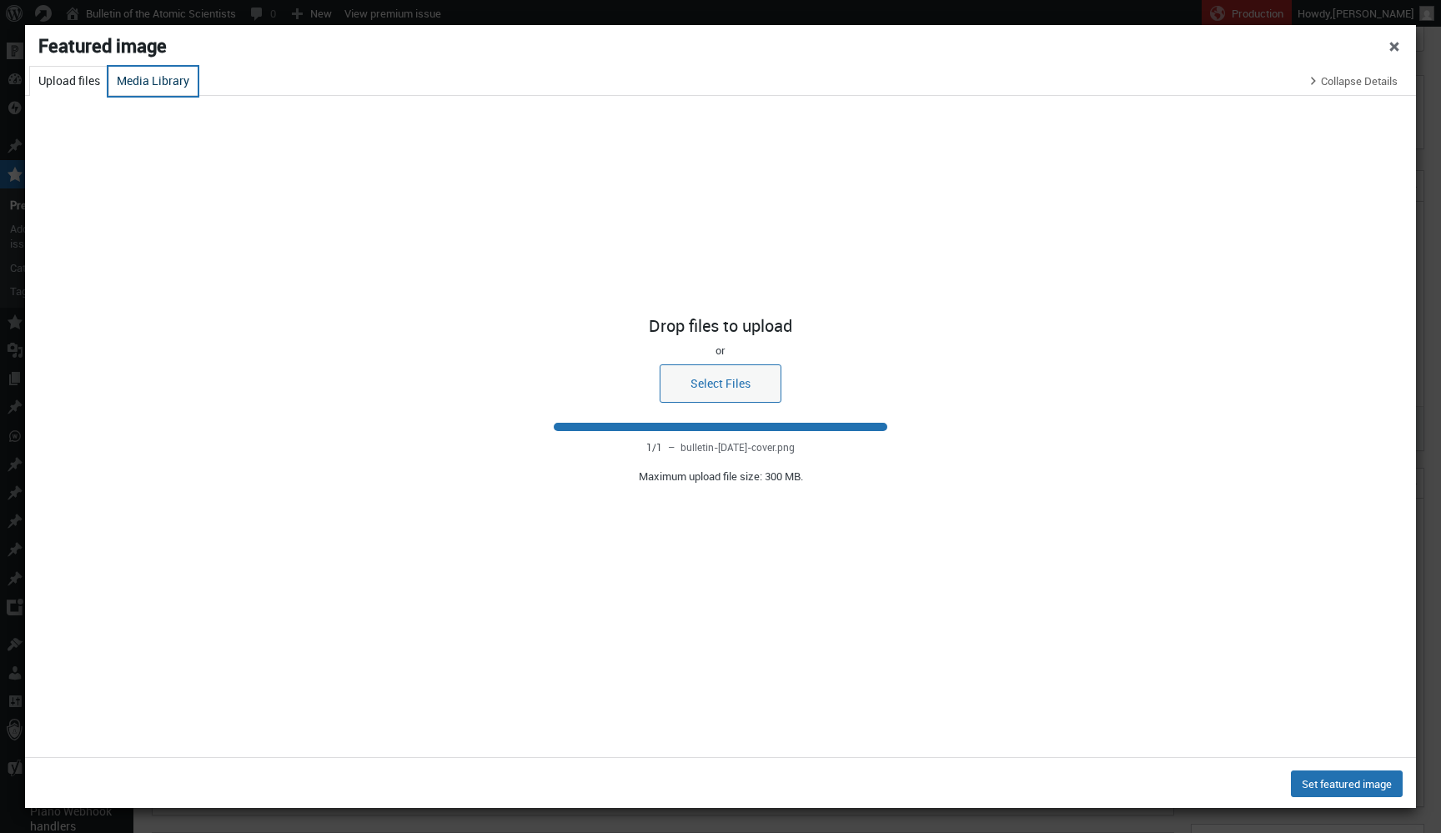
click at [148, 89] on button "Media Library" at bounding box center [152, 81] width 89 height 29
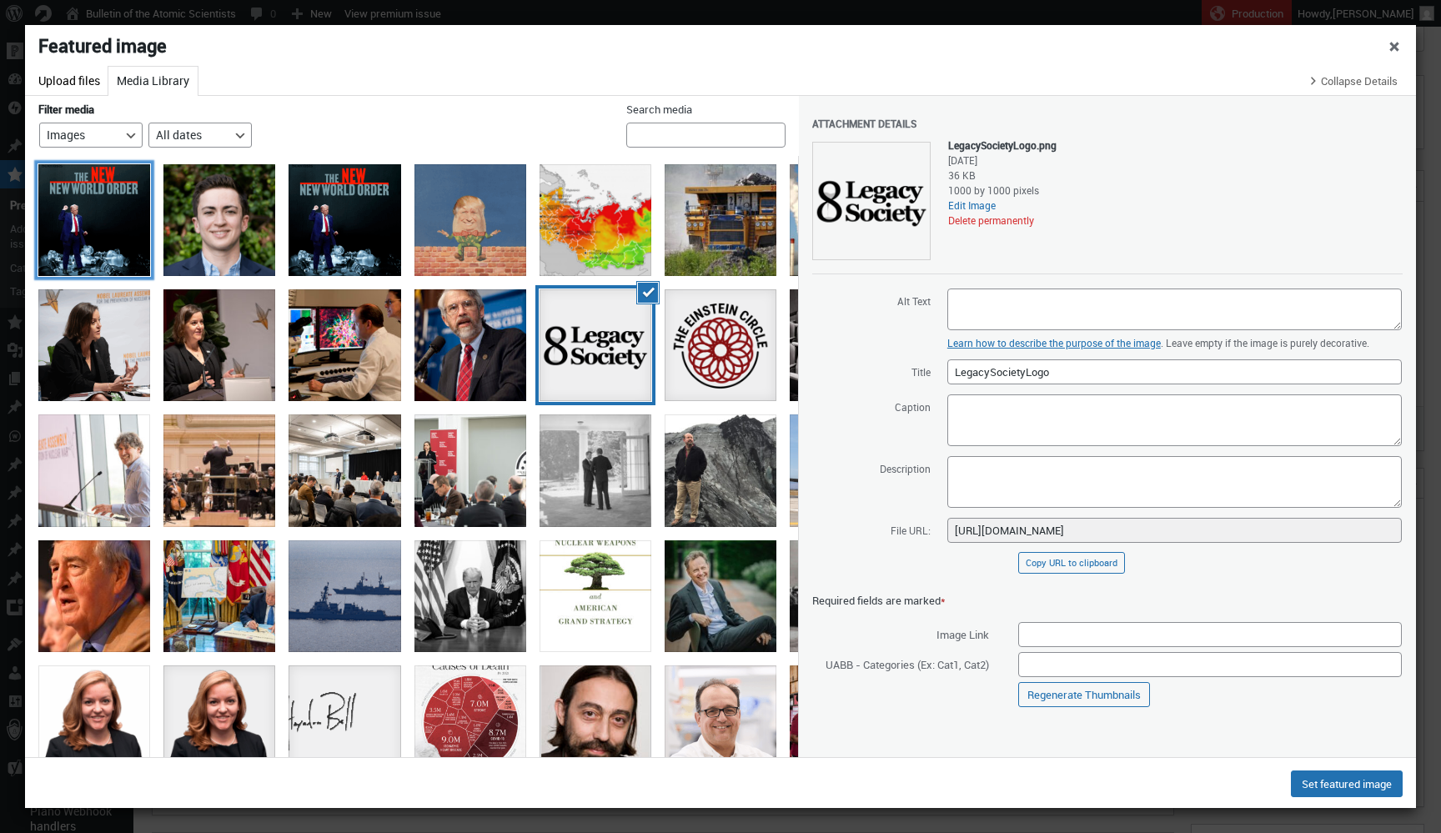
click at [105, 228] on div "bulletin-september2025-cover" at bounding box center [94, 220] width 112 height 112
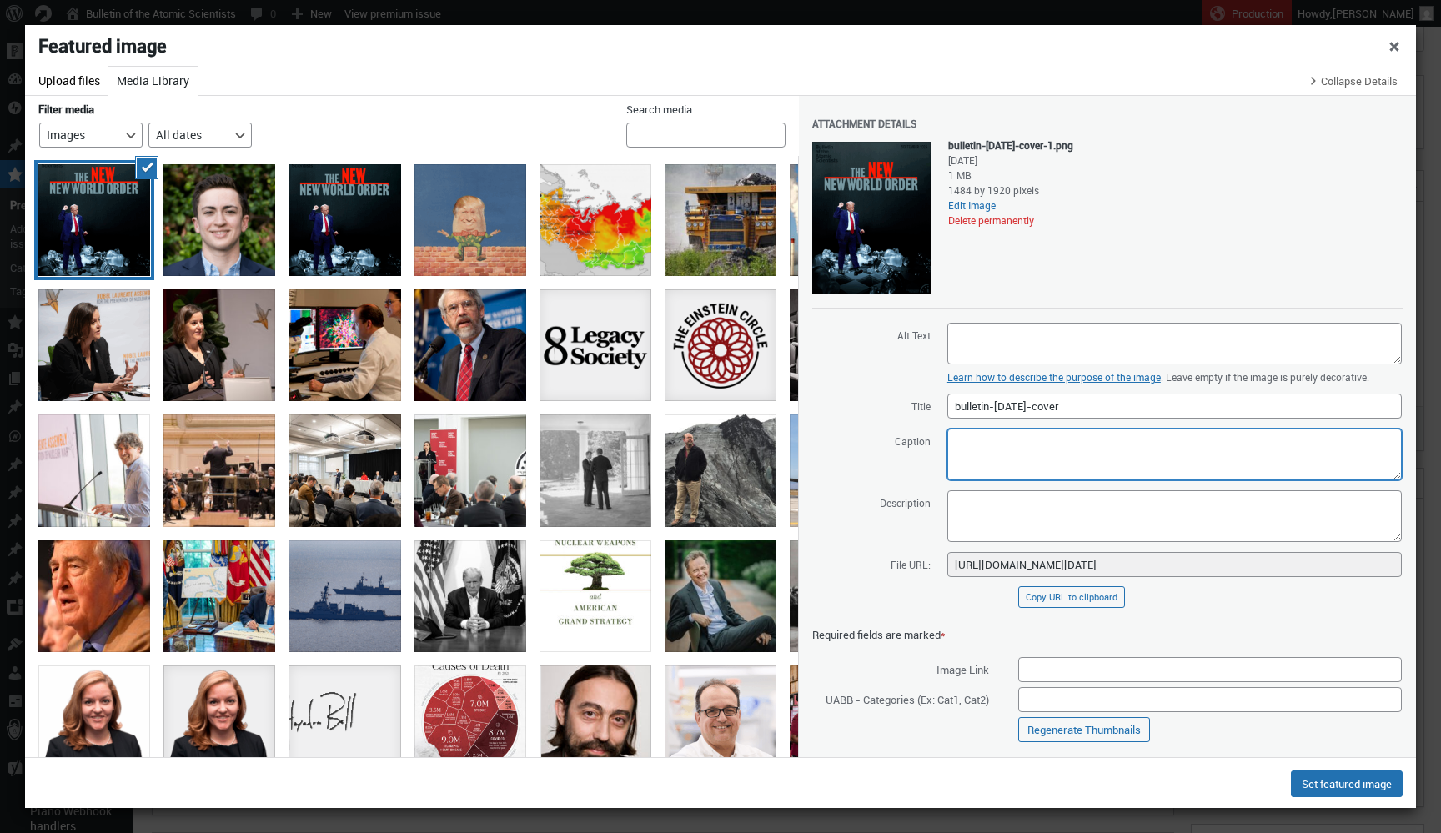
click at [1067, 474] on textarea "Caption" at bounding box center [1174, 455] width 454 height 52
paste textarea "Cover design and photo illustration by Thomas Gaulkin; source images by Gage Sk…"
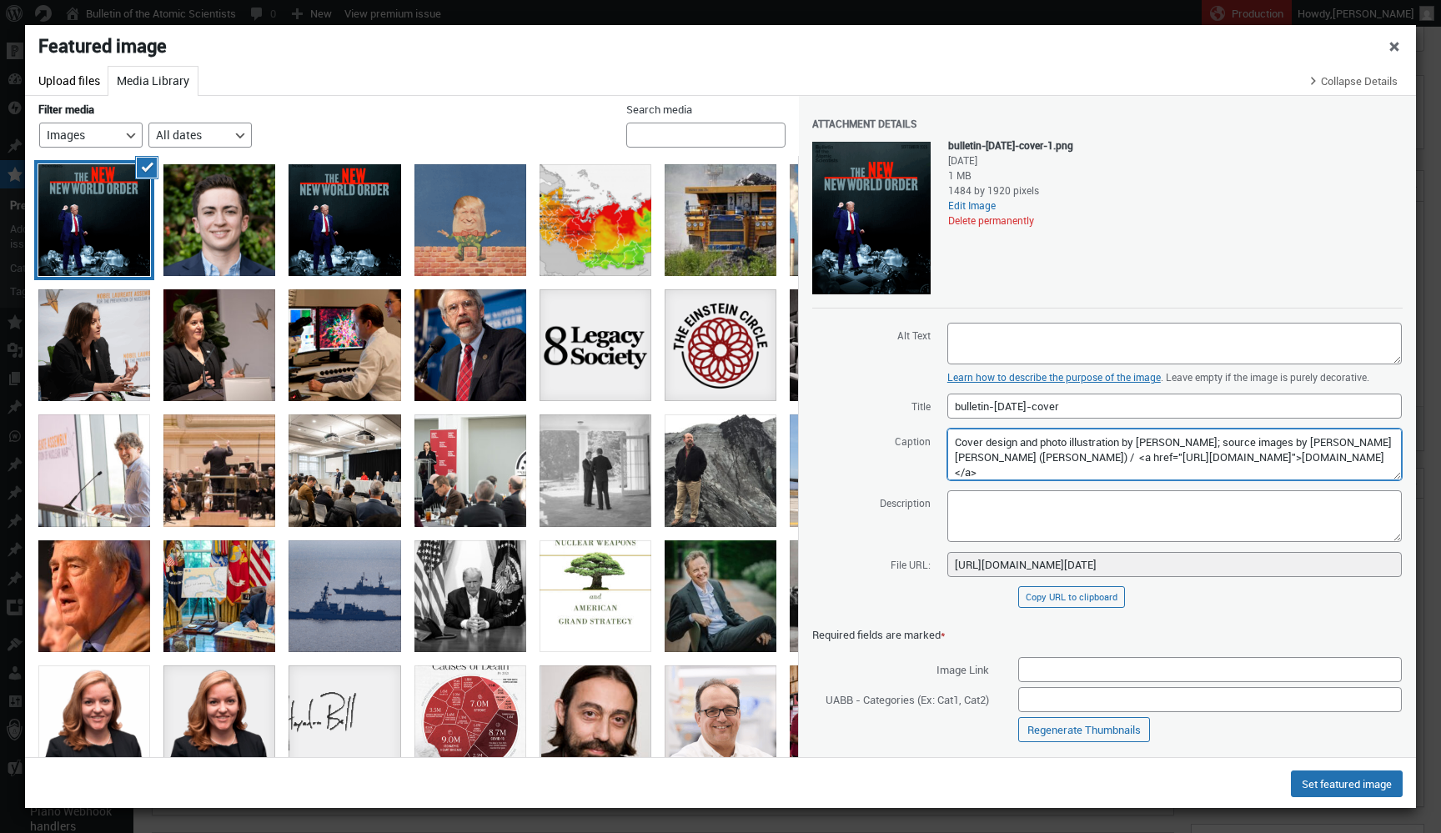
type textarea "Cover design and photo illustration by Thomas Gaulkin; source images by Gage Sk…"
click at [1068, 511] on textarea "Description" at bounding box center [1174, 516] width 454 height 52
paste textarea "Cover design and photo illustration by Thomas Gaulkin; source images by Gage Sk…"
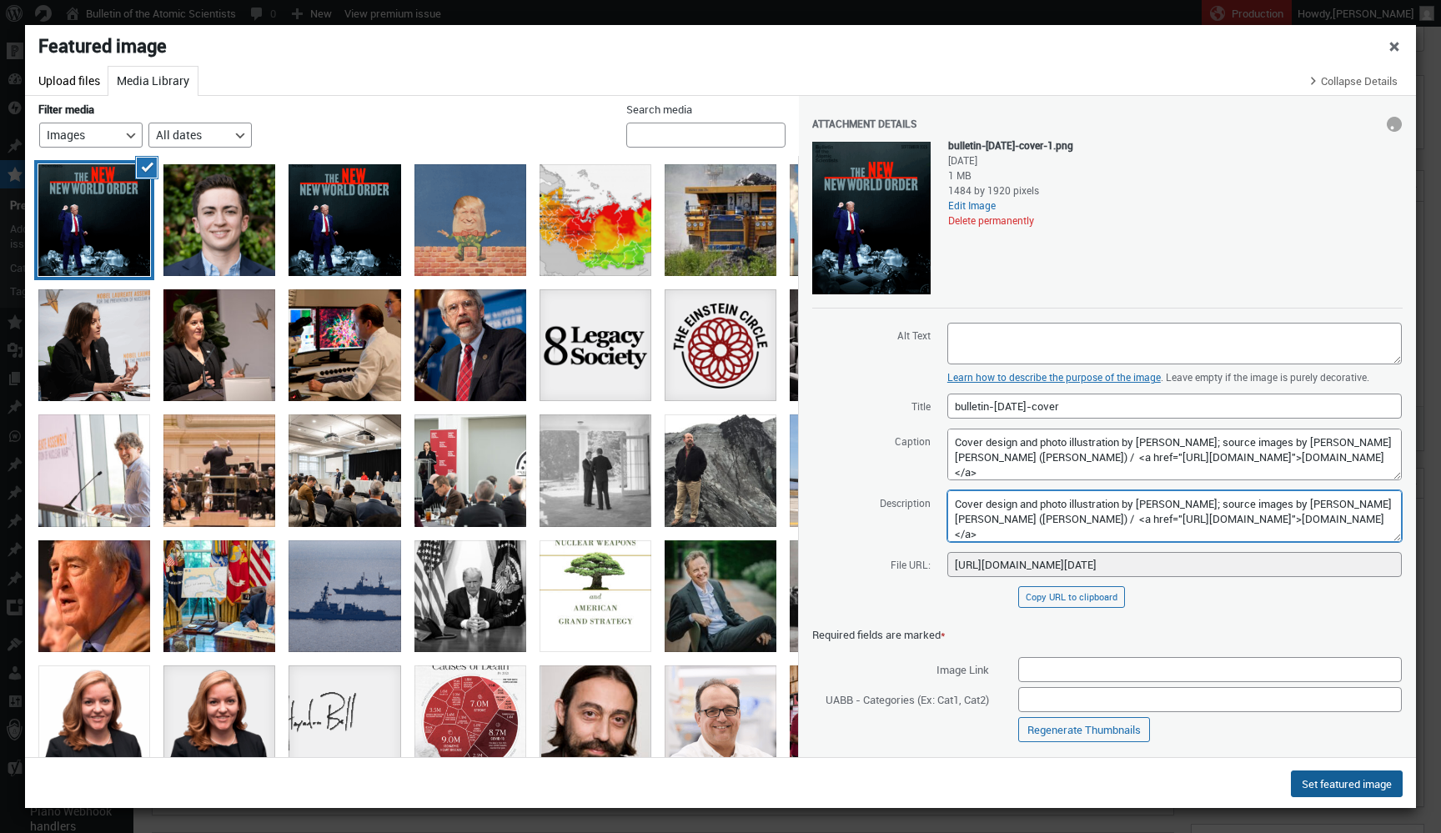
type textarea "Cover design and photo illustration by Thomas Gaulkin; source images by Gage Sk…"
click at [1321, 776] on button "Set featured image" at bounding box center [1347, 783] width 112 height 27
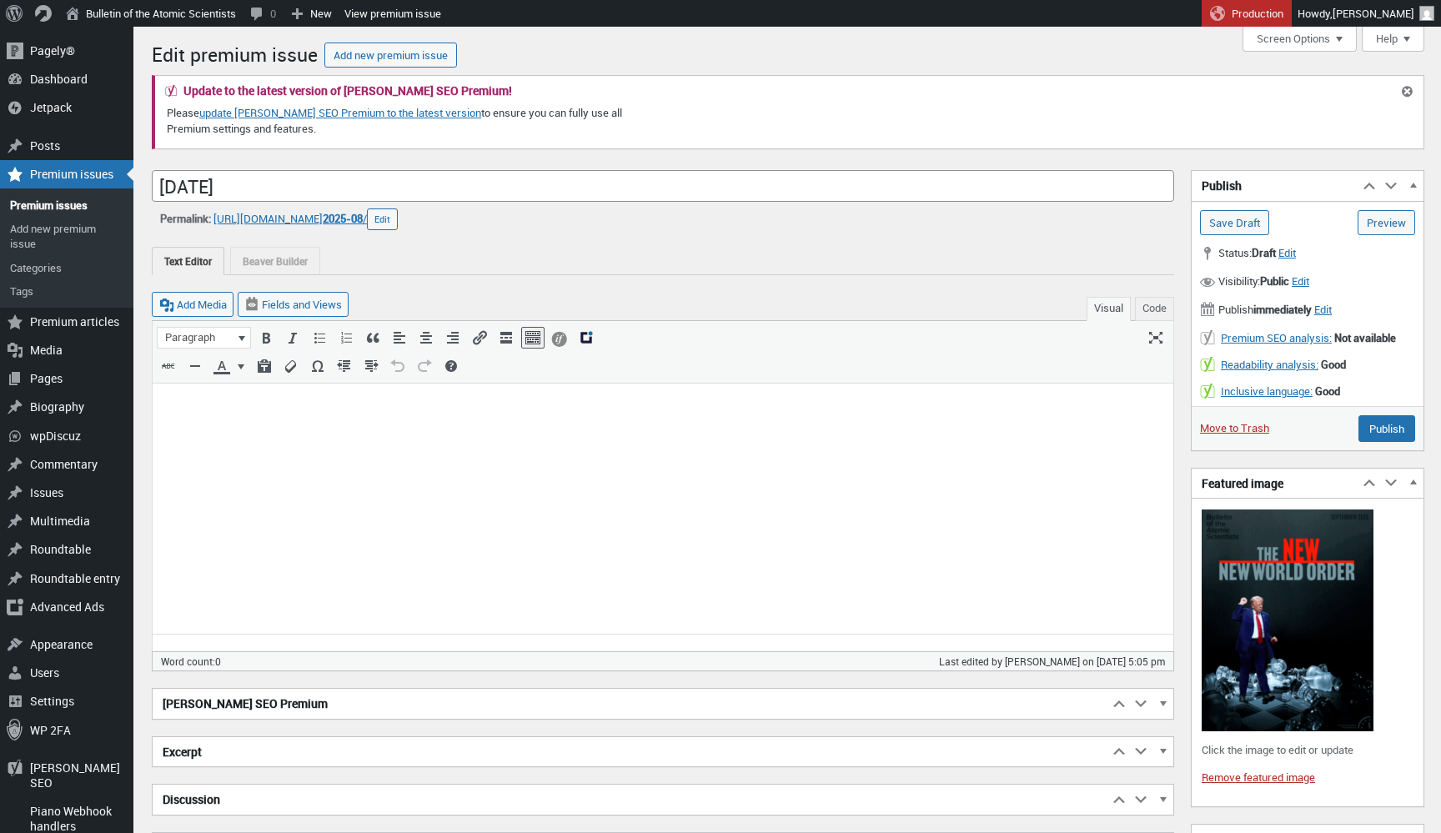
click at [1275, 697] on img at bounding box center [1287, 620] width 172 height 222
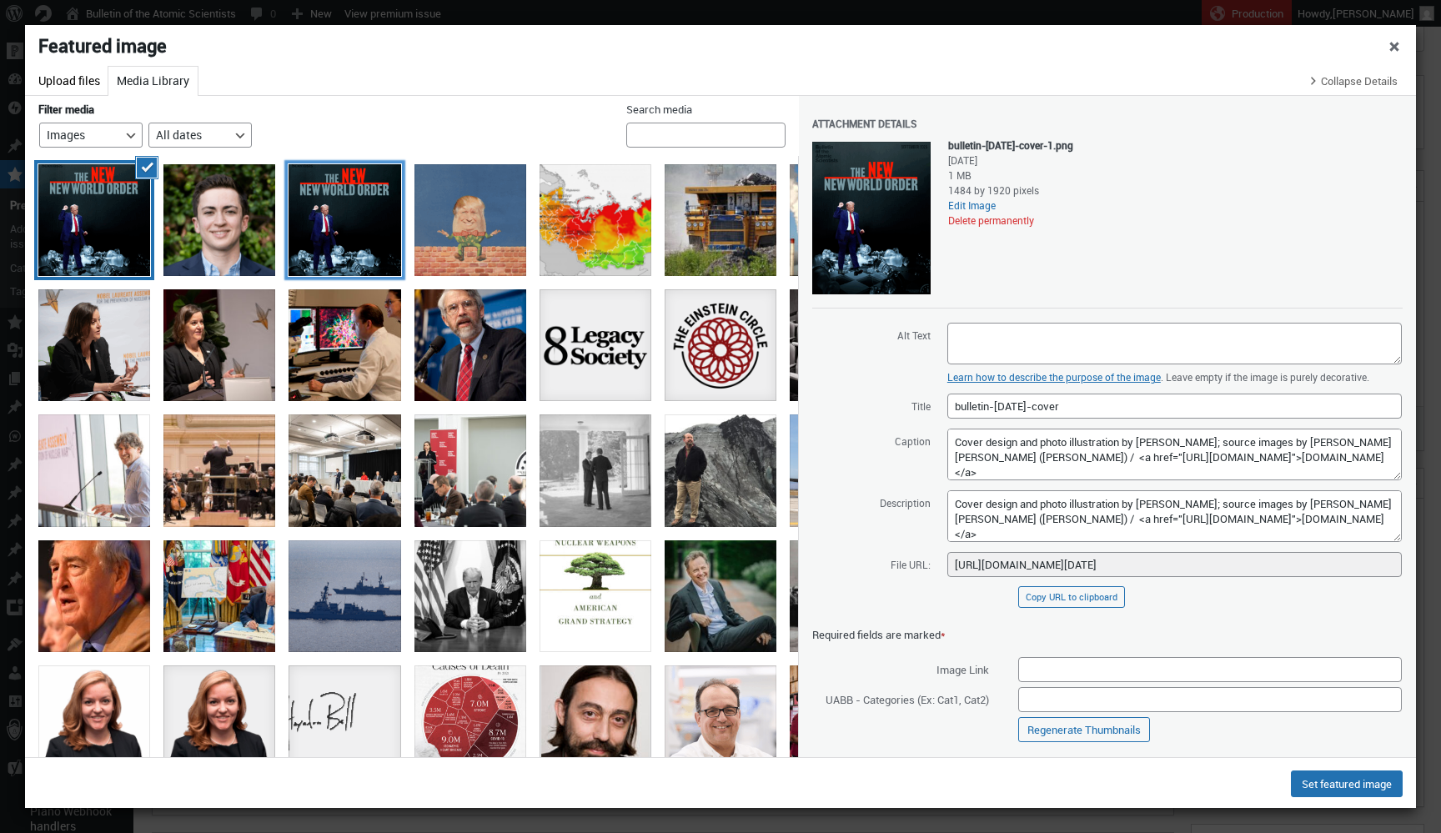
click at [355, 216] on div "bulletin-september2025-cover" at bounding box center [344, 220] width 112 height 112
click at [101, 213] on div "bulletin-september2025-cover" at bounding box center [94, 220] width 112 height 112
click at [1365, 785] on button "Set featured image" at bounding box center [1347, 783] width 112 height 27
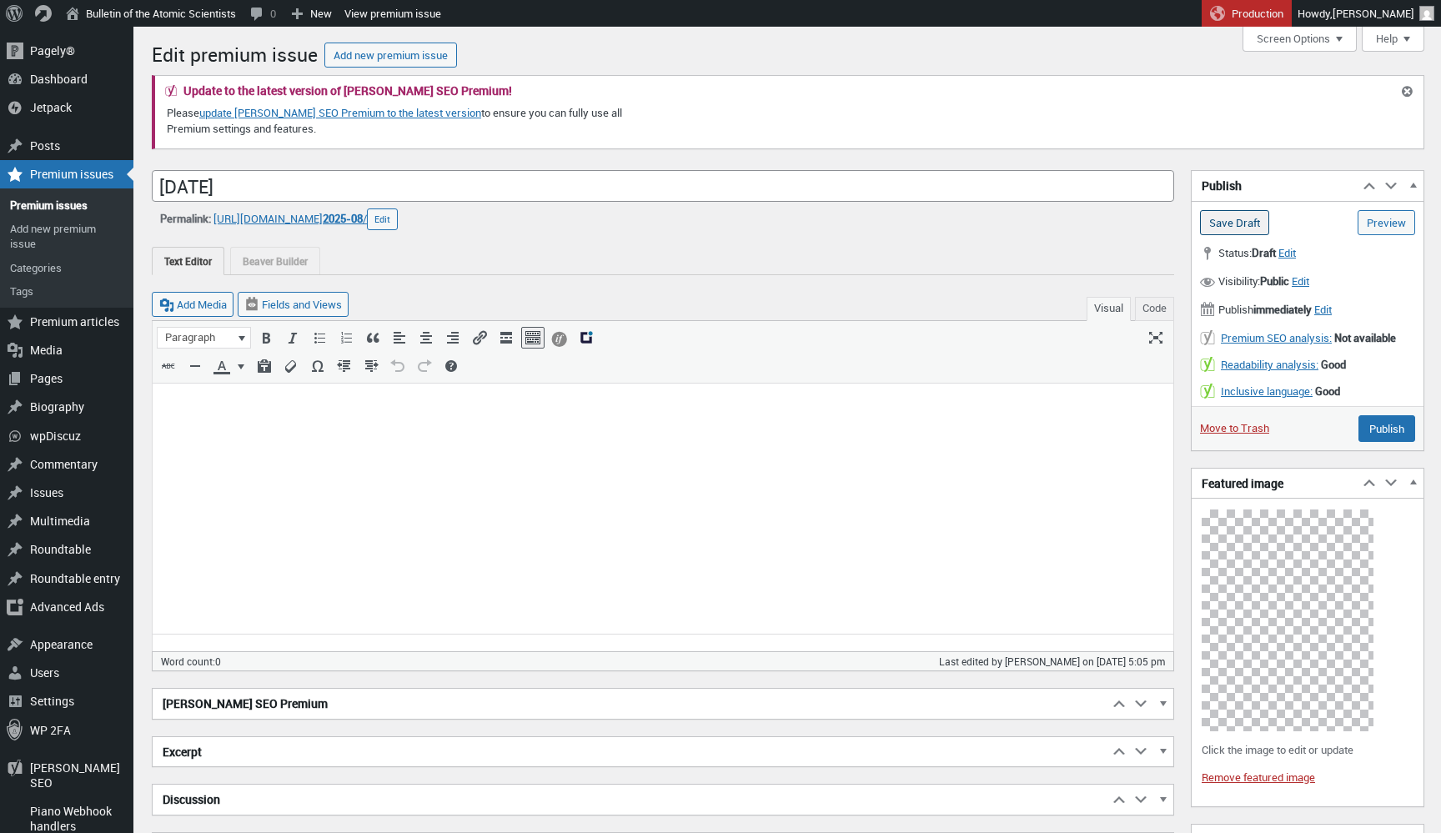
click at [1251, 216] on input "Save Draft" at bounding box center [1234, 222] width 69 height 25
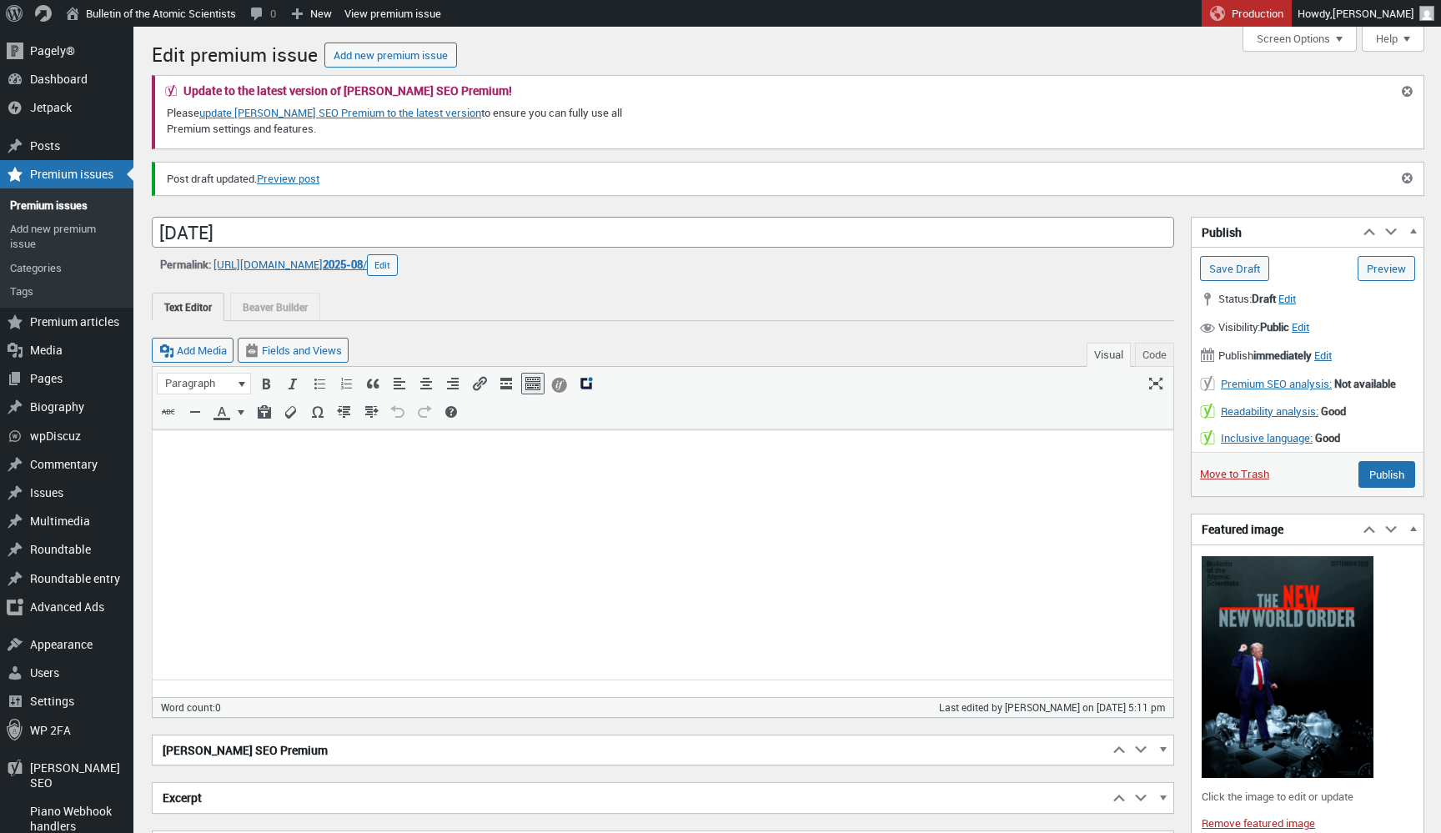
scroll to position [12, 0]
click at [319, 174] on link "Preview post" at bounding box center [288, 179] width 63 height 17
